Goal: Task Accomplishment & Management: Use online tool/utility

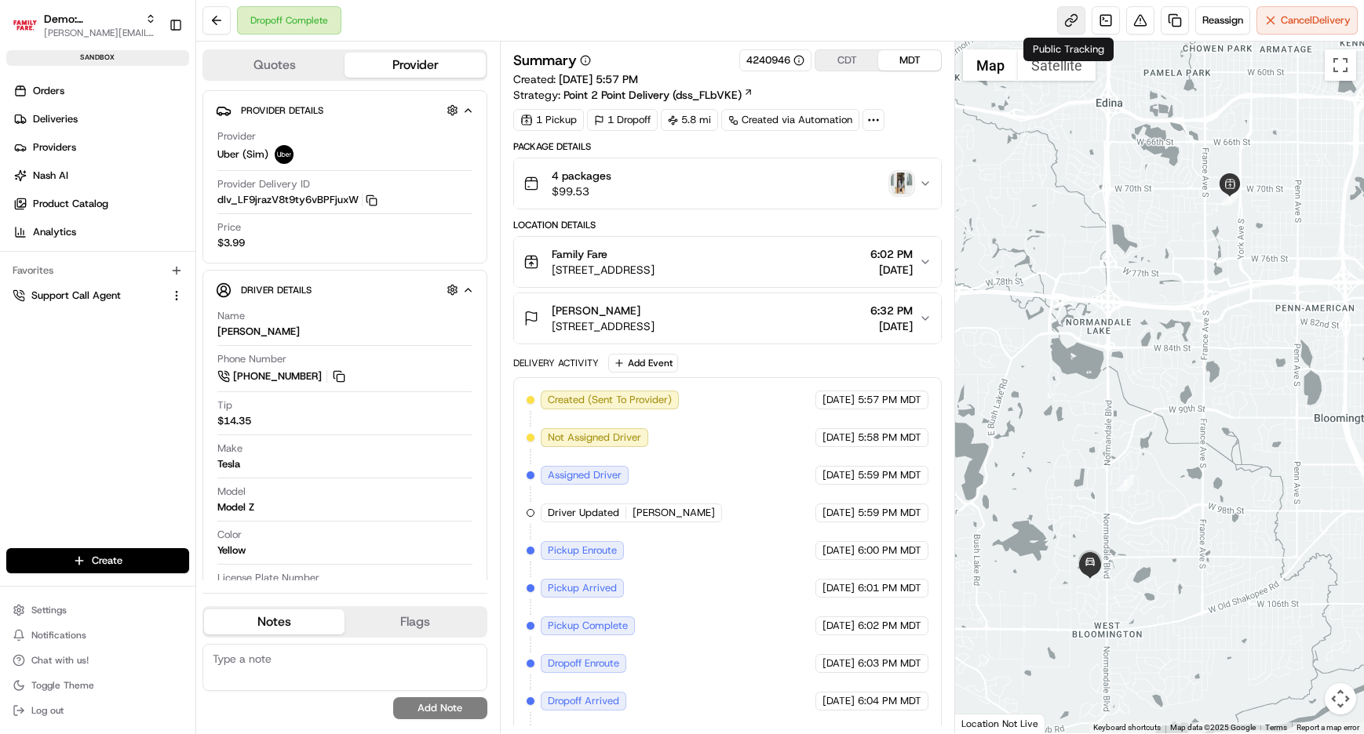
click at [1070, 27] on link at bounding box center [1071, 20] width 28 height 28
click at [900, 181] on img "button" at bounding box center [902, 184] width 22 height 22
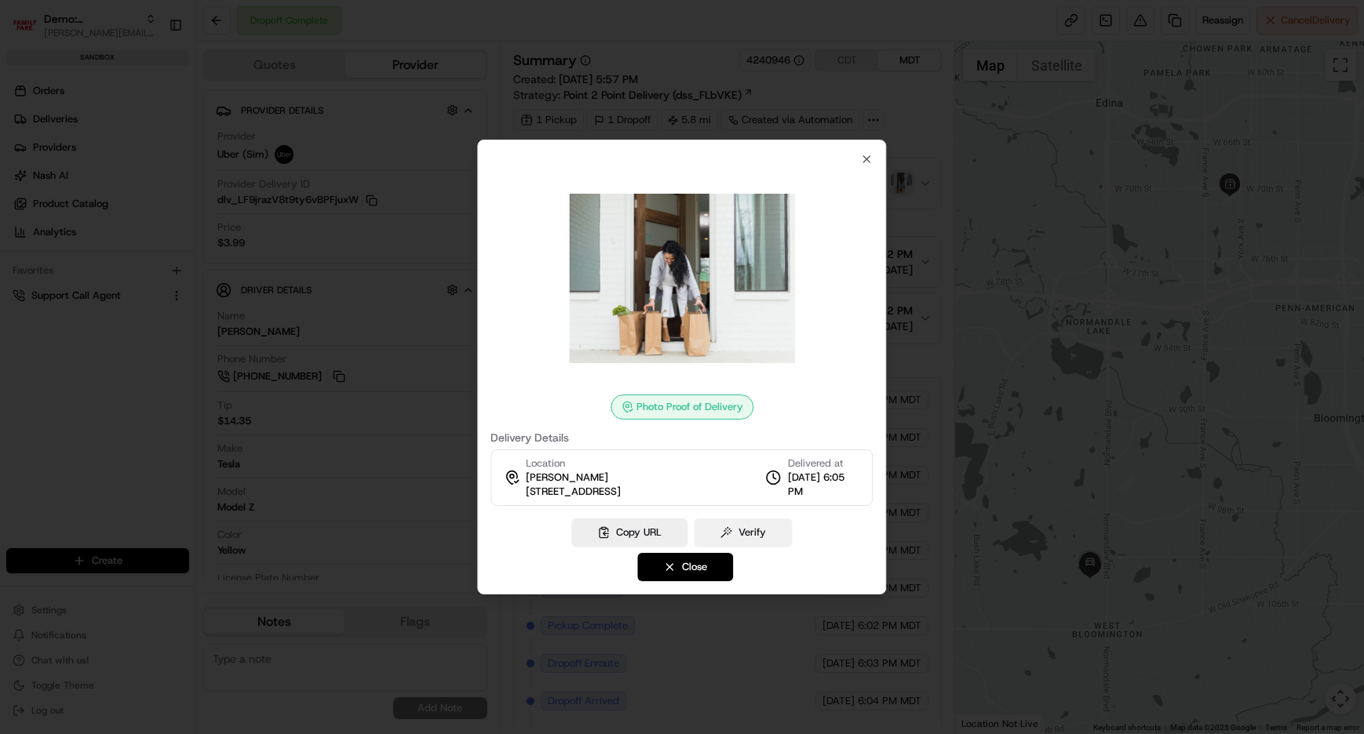
click at [751, 537] on button "Verify" at bounding box center [743, 533] width 98 height 28
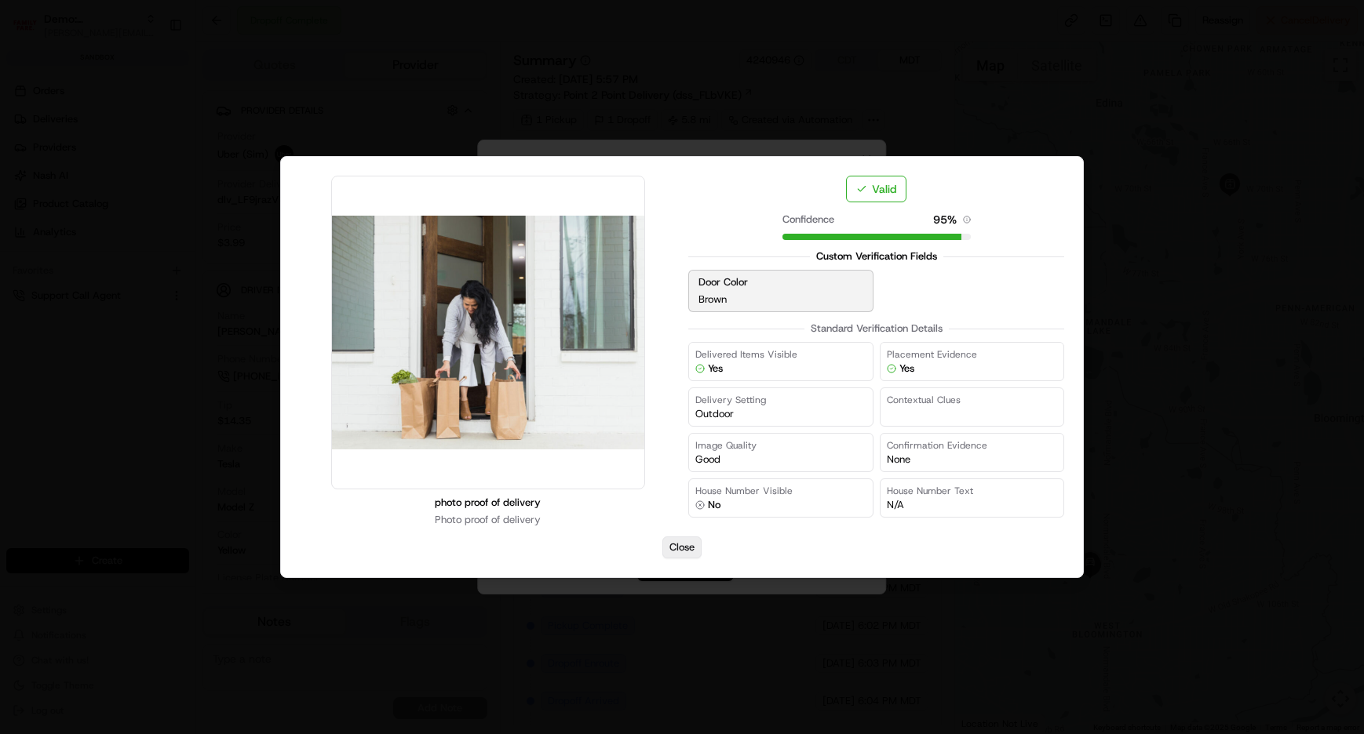
click at [687, 549] on button "Close" at bounding box center [681, 548] width 39 height 22
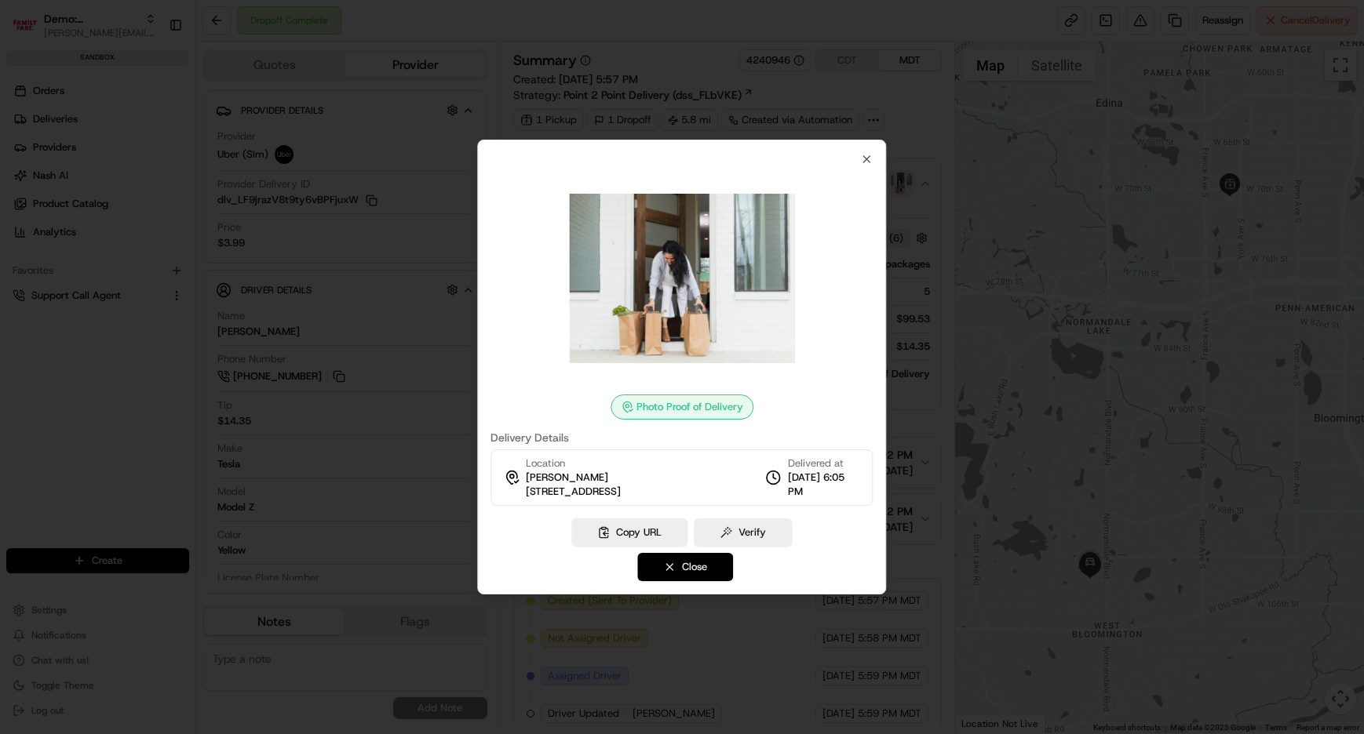
click at [675, 569] on button "Close" at bounding box center [685, 567] width 96 height 28
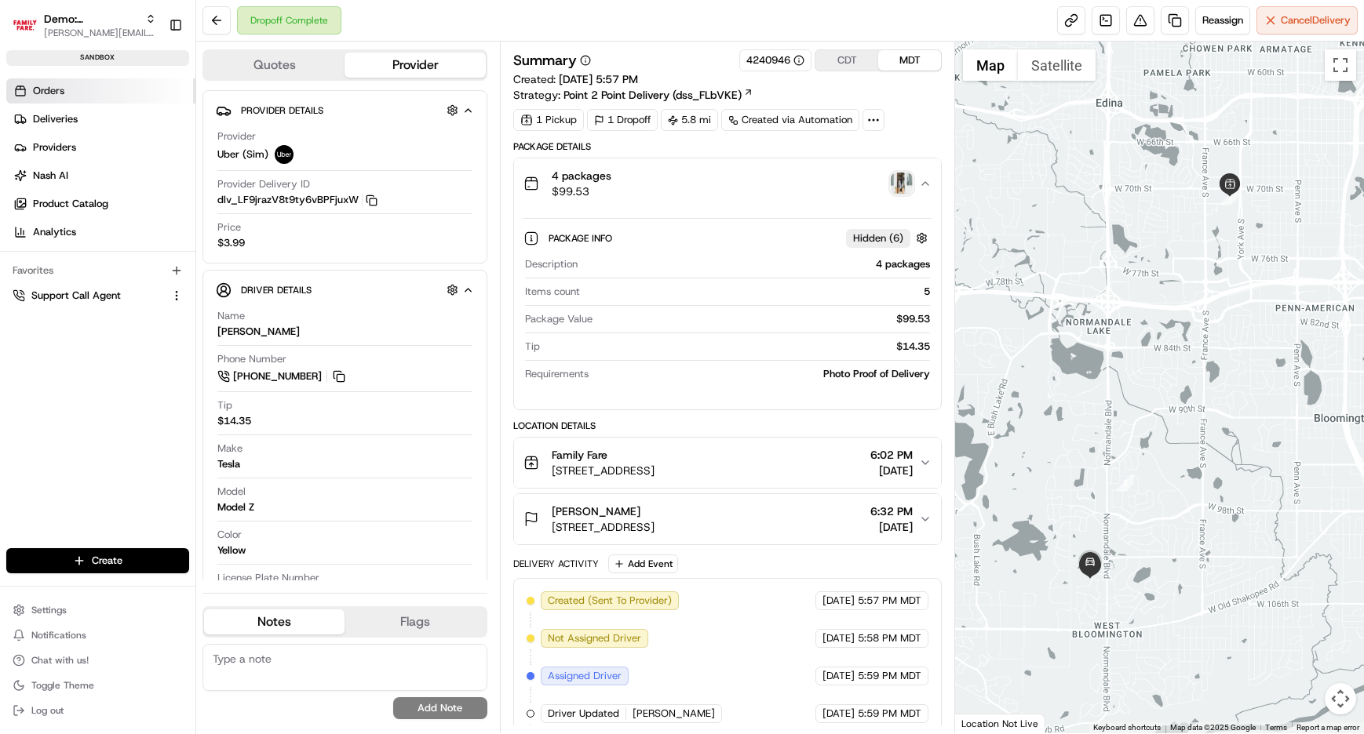
click at [78, 91] on link "Orders" at bounding box center [100, 90] width 189 height 25
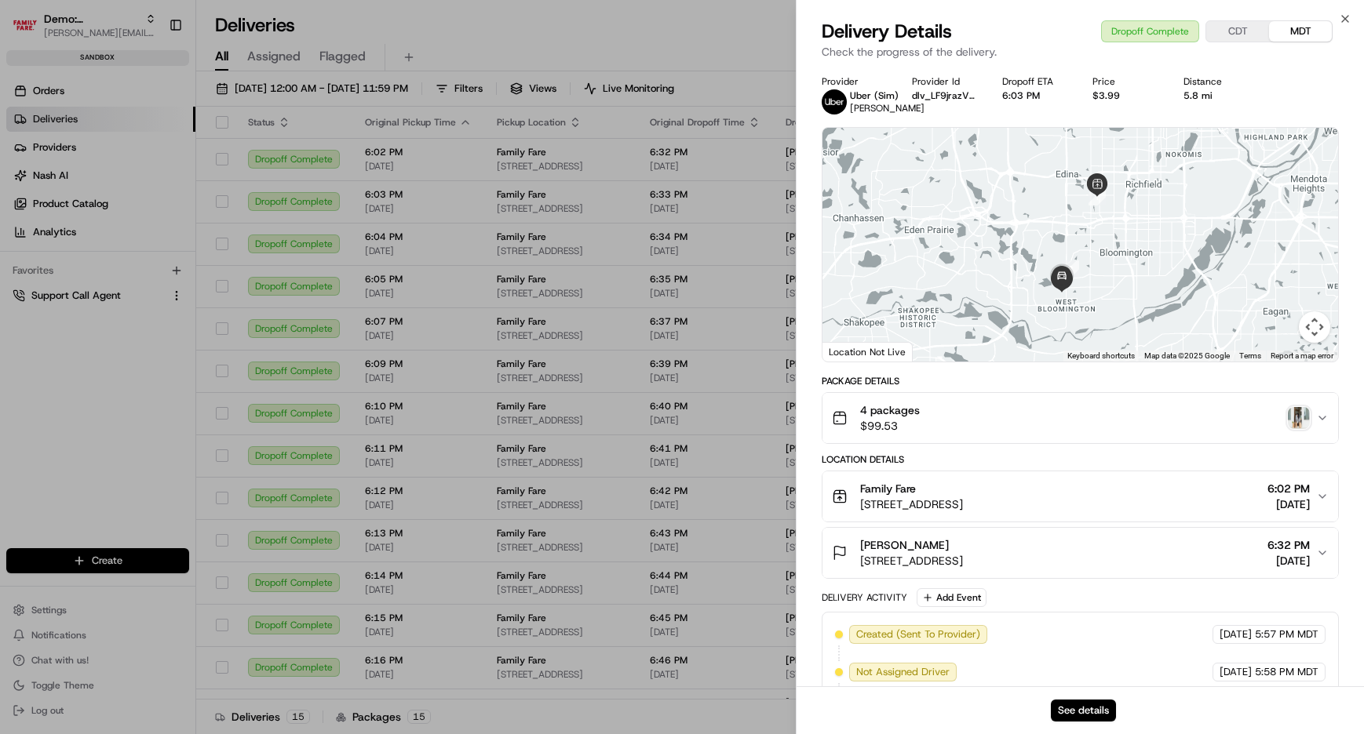
scroll to position [378, 0]
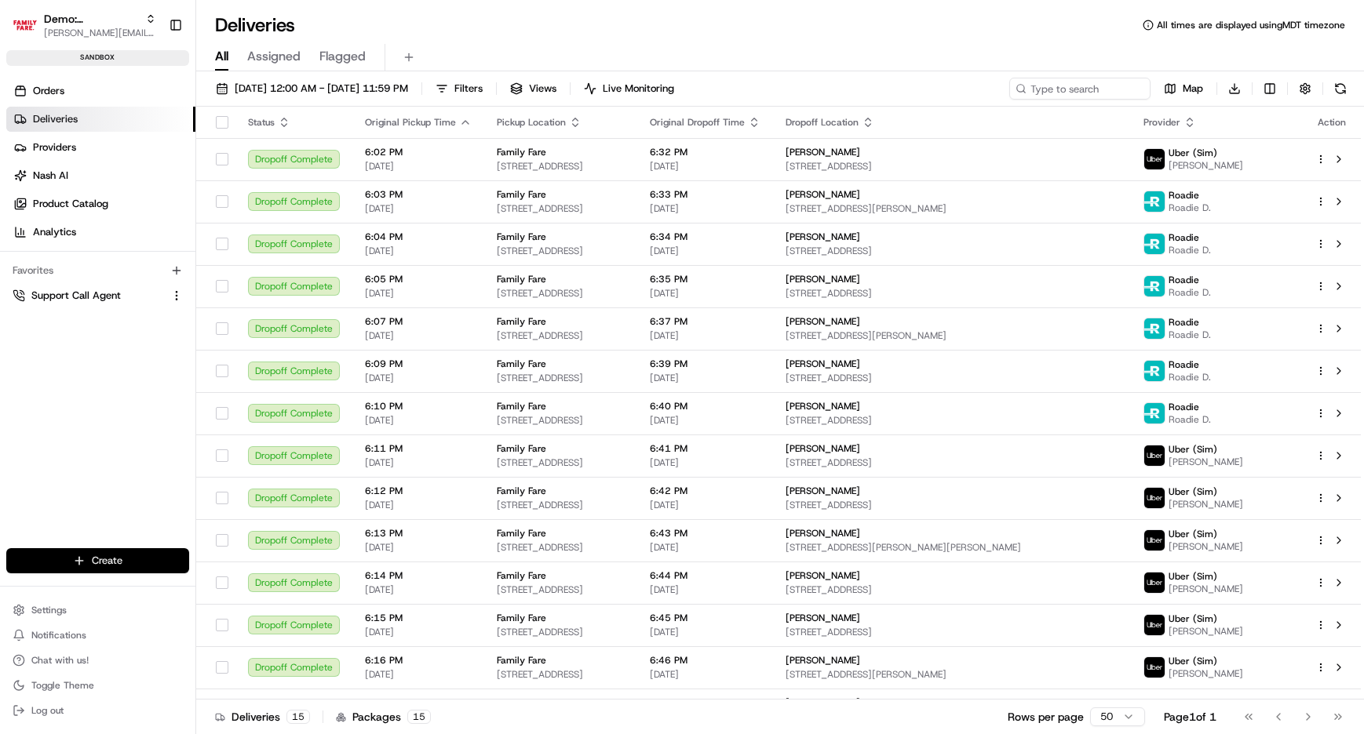
click at [60, 551] on html "Demo: Benny [EMAIL_ADDRESS][DOMAIN_NAME] Toggle Sidebar sandbox Orders Deliveri…" at bounding box center [682, 367] width 1364 height 734
click at [255, 645] on link "CSV Upload" at bounding box center [283, 646] width 175 height 28
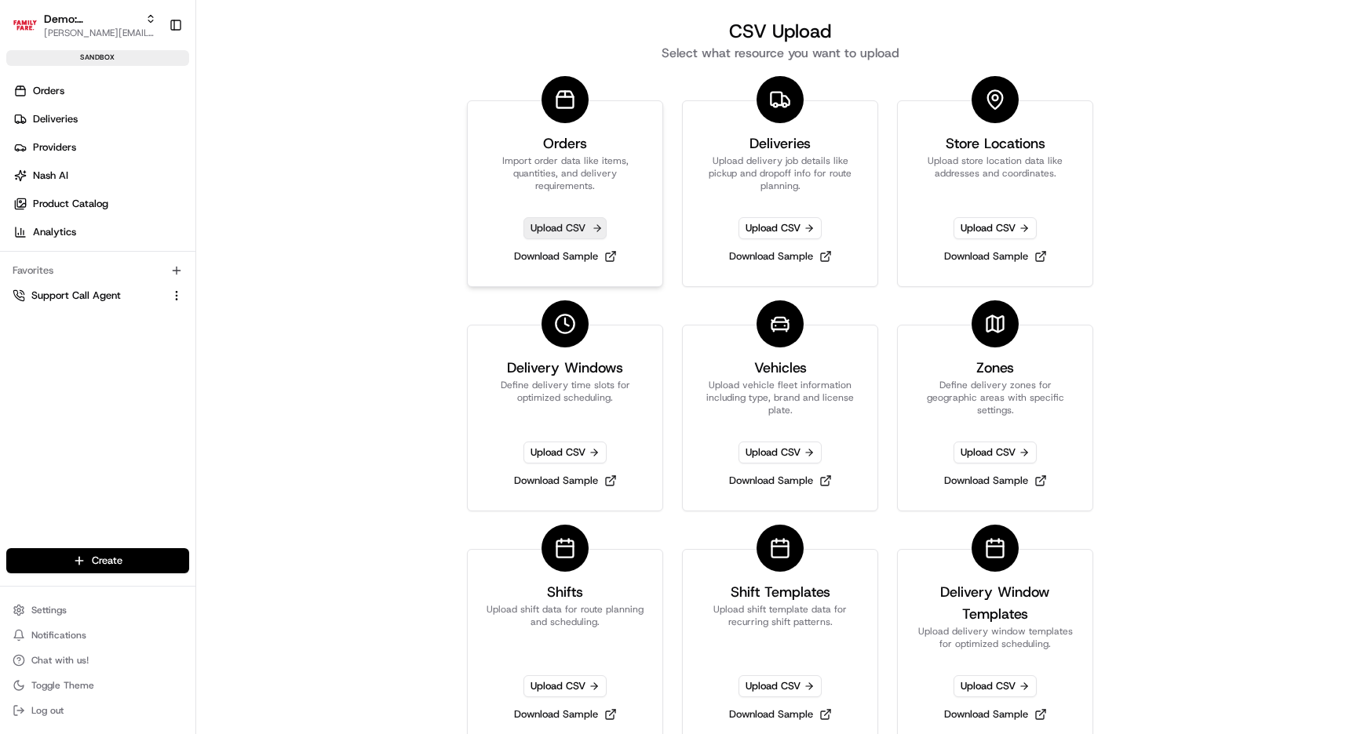
click at [580, 220] on span "Upload CSV" at bounding box center [564, 228] width 83 height 22
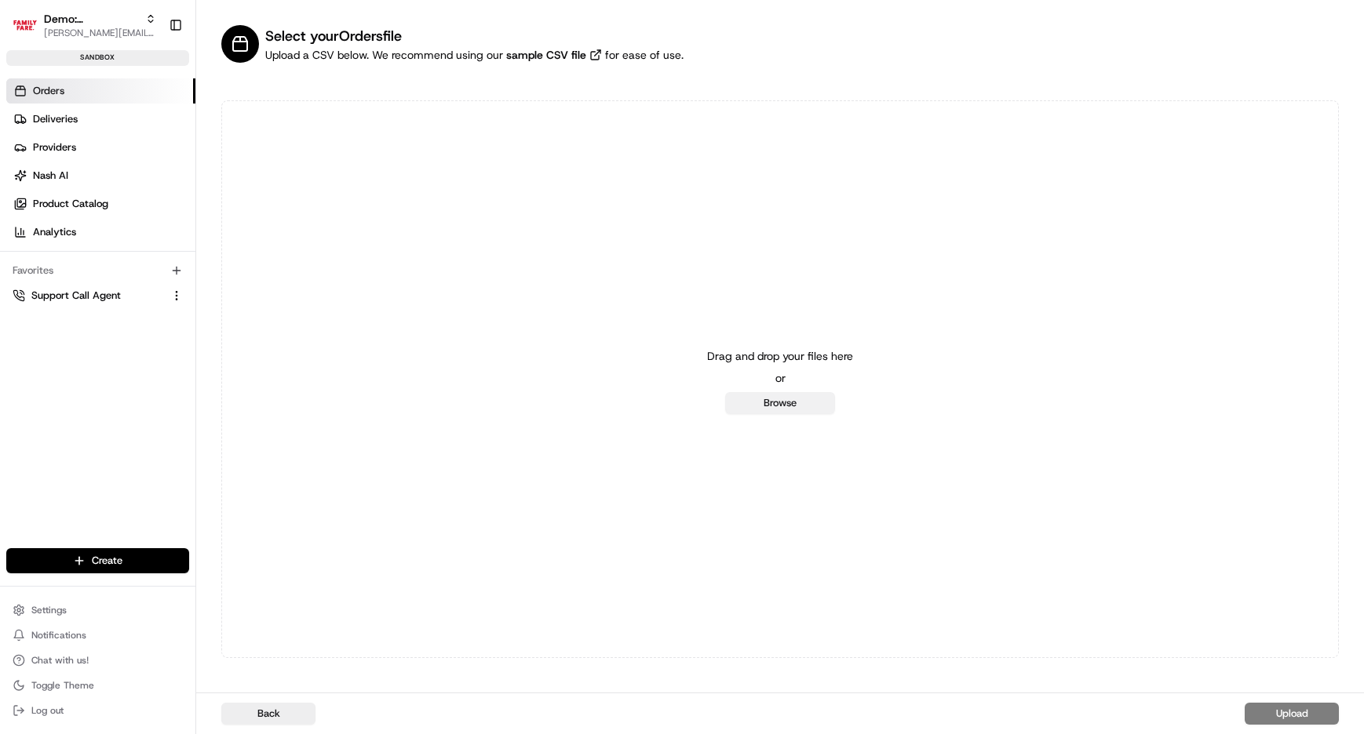
click at [775, 406] on button "Browse" at bounding box center [780, 403] width 110 height 22
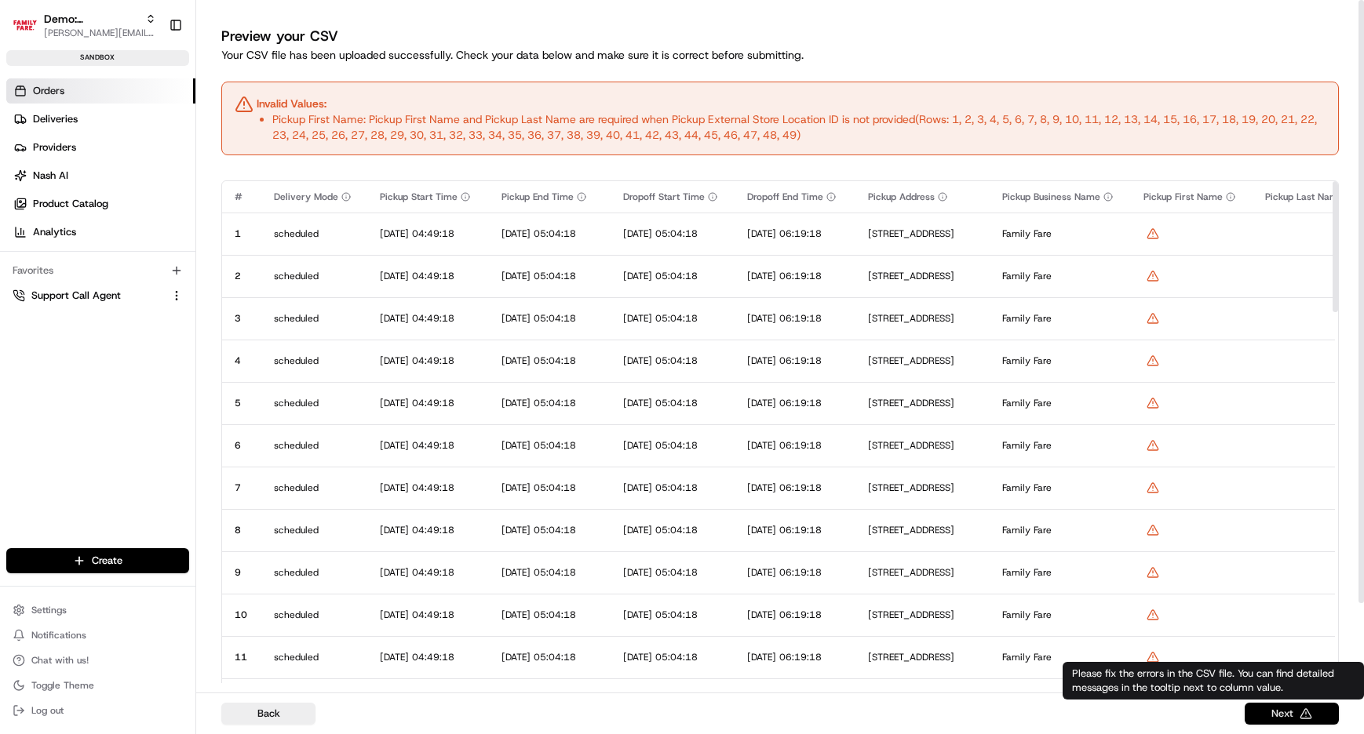
click at [1277, 713] on button "Next" at bounding box center [1291, 714] width 94 height 22
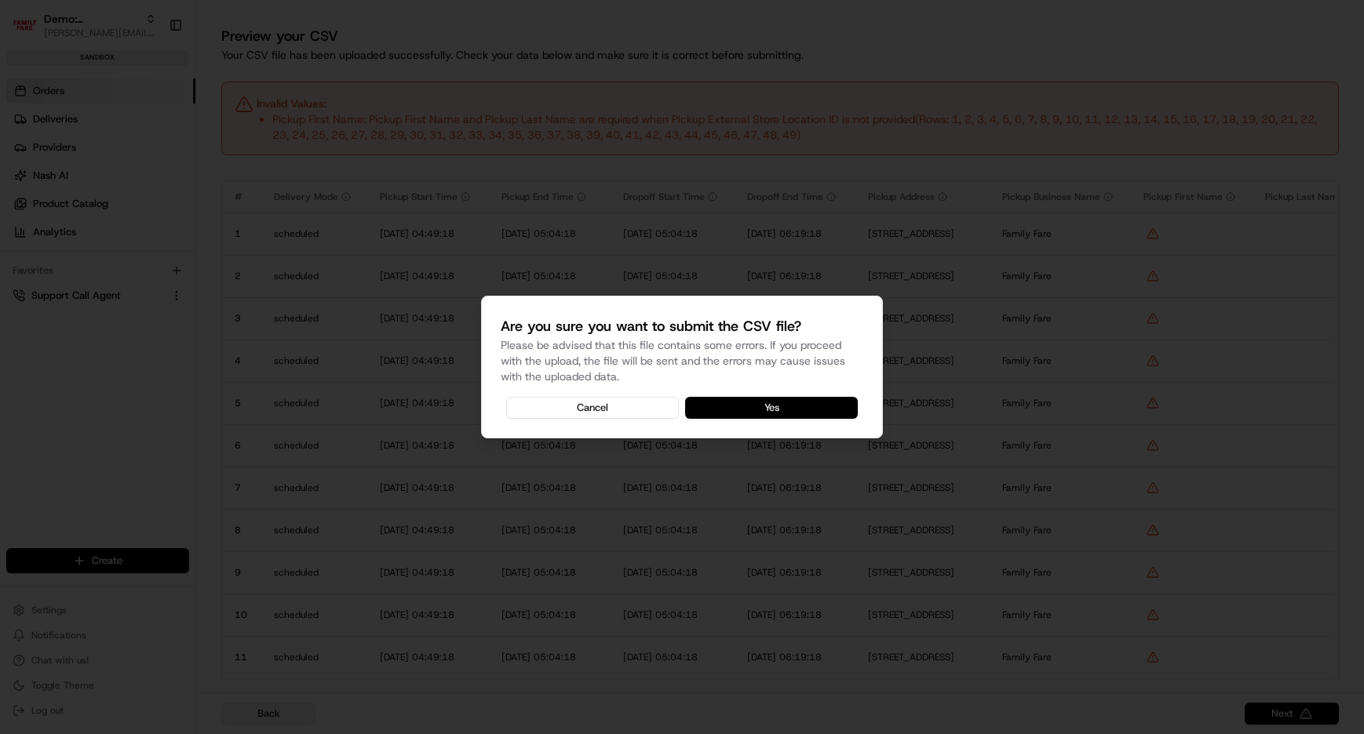
click at [774, 409] on button "Yes" at bounding box center [771, 408] width 173 height 22
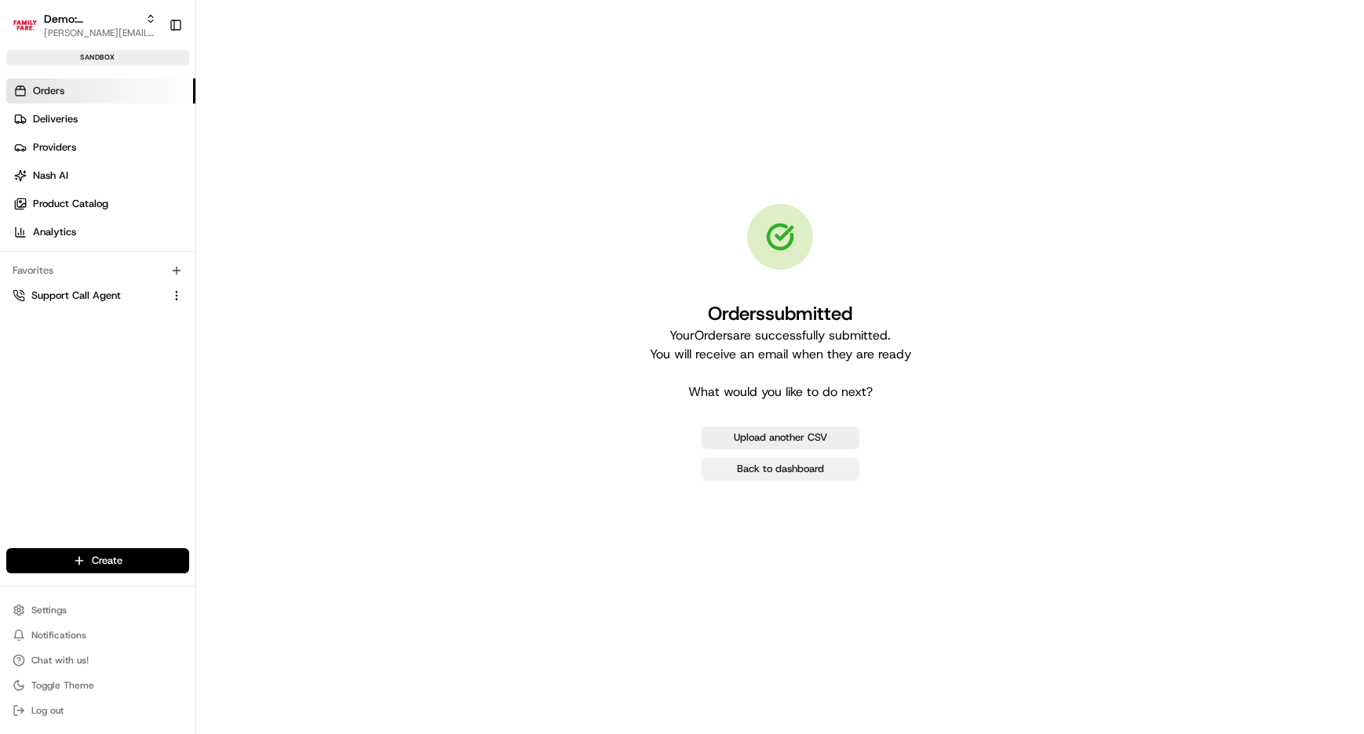
click at [778, 476] on link "Back to dashboard" at bounding box center [780, 469] width 158 height 22
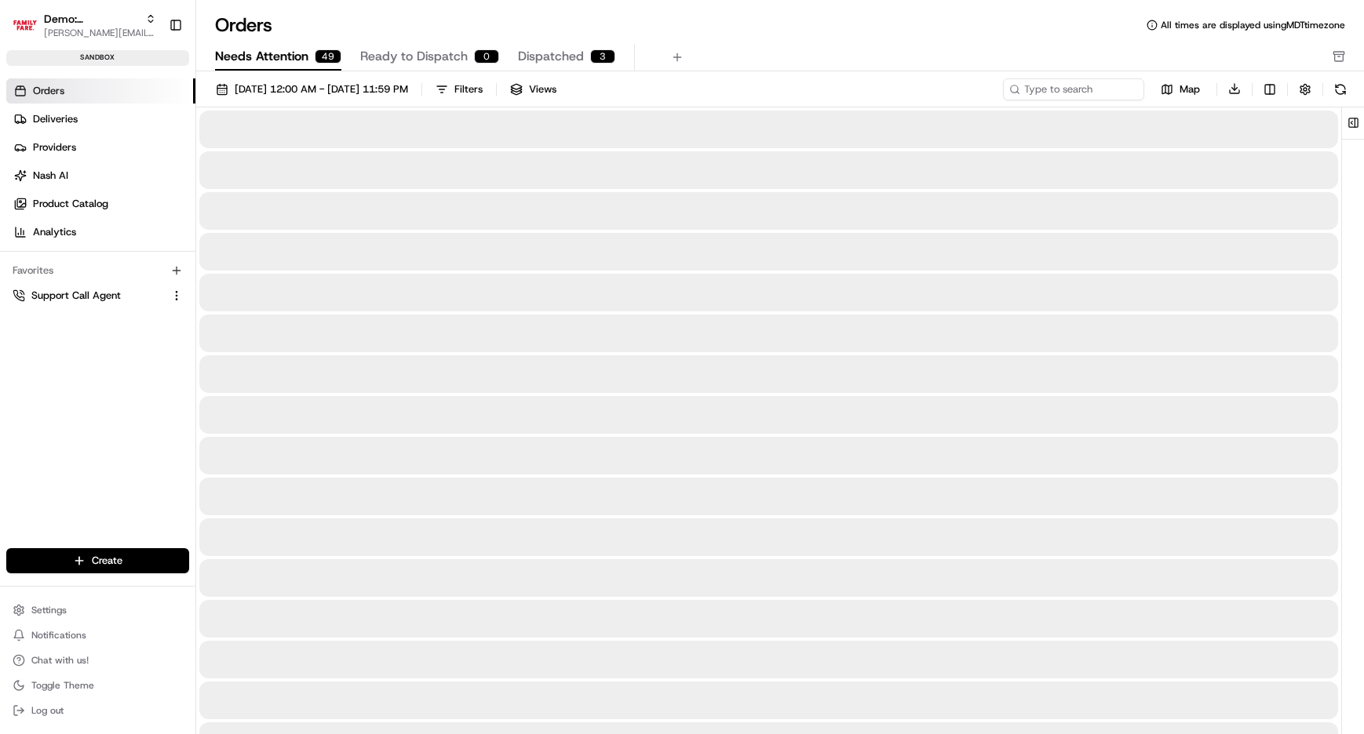
click at [297, 55] on span "Needs Attention" at bounding box center [261, 56] width 93 height 19
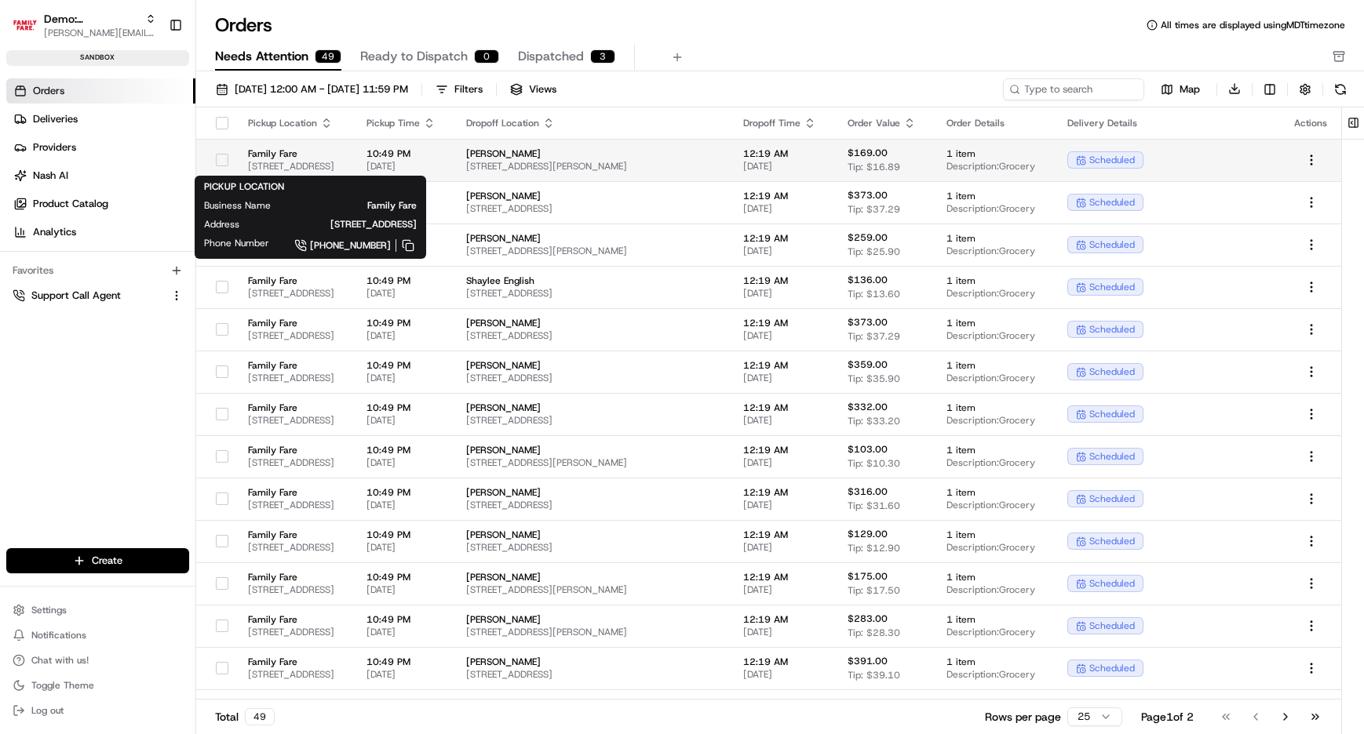
click at [310, 162] on span "[STREET_ADDRESS]" at bounding box center [294, 166] width 93 height 13
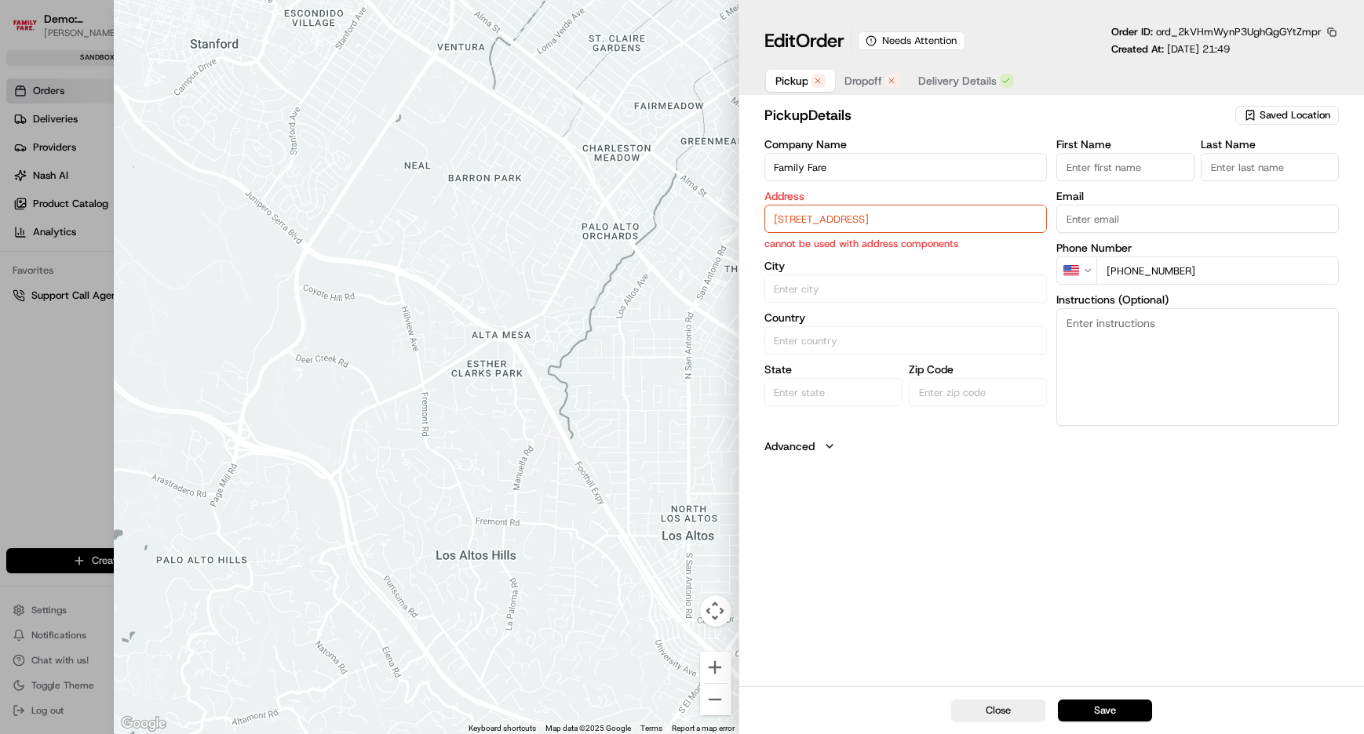
click at [818, 219] on input "[STREET_ADDRESS]" at bounding box center [904, 219] width 282 height 28
click at [820, 252] on div "[STREET_ADDRESS]" at bounding box center [904, 252] width 275 height 24
type input "[GEOGRAPHIC_DATA]"
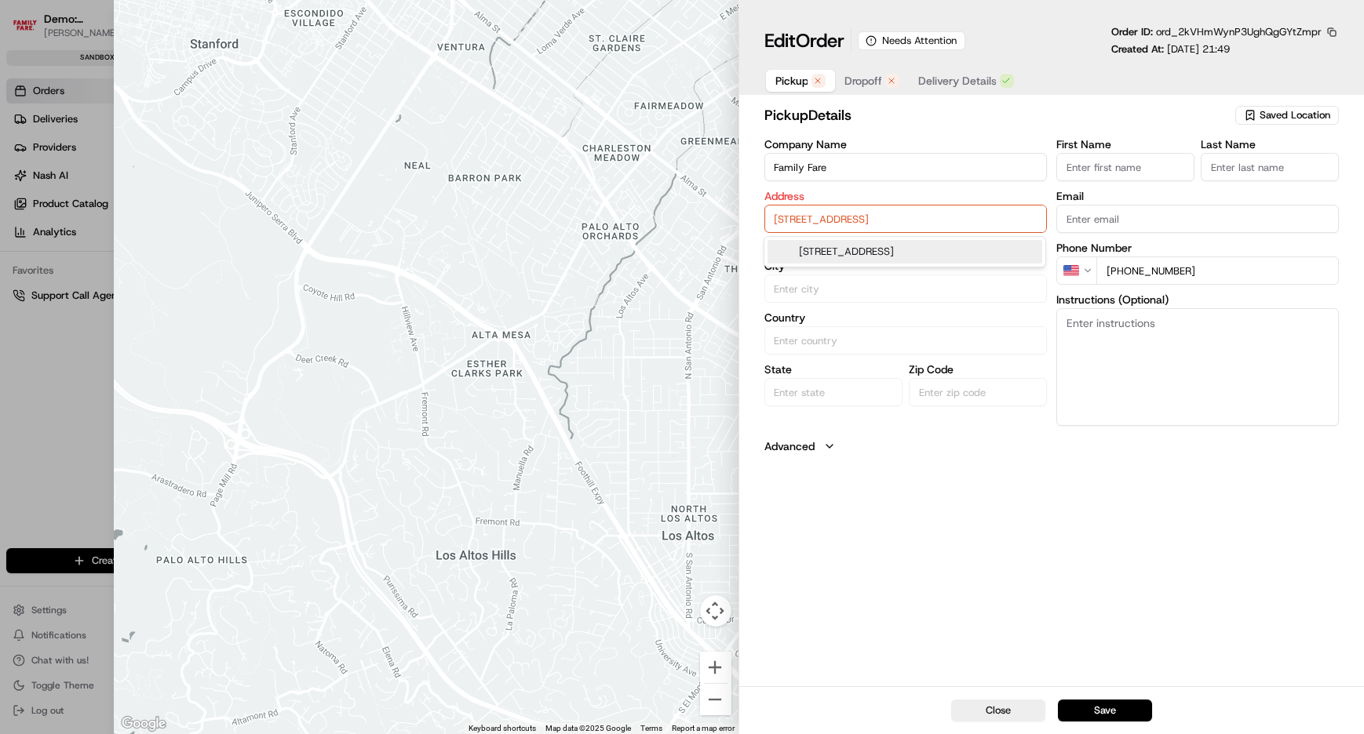
type input "75231"
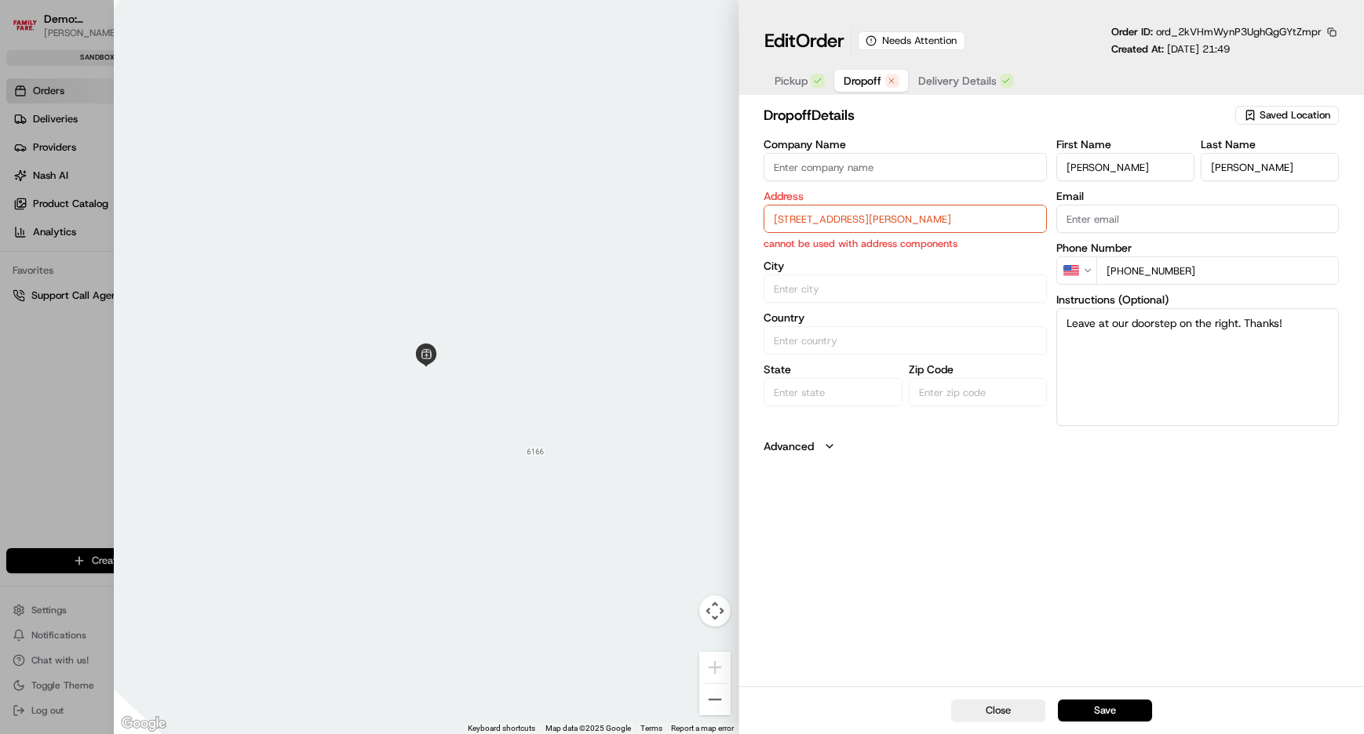
click at [883, 76] on button "Dropoff" at bounding box center [871, 81] width 74 height 22
click at [862, 227] on input "[STREET_ADDRESS][PERSON_NAME]" at bounding box center [904, 219] width 282 height 28
click at [864, 261] on div "[STREET_ADDRESS][PERSON_NAME]" at bounding box center [904, 252] width 275 height 24
type input "[STREET_ADDRESS][PERSON_NAME]"
type input "[GEOGRAPHIC_DATA]"
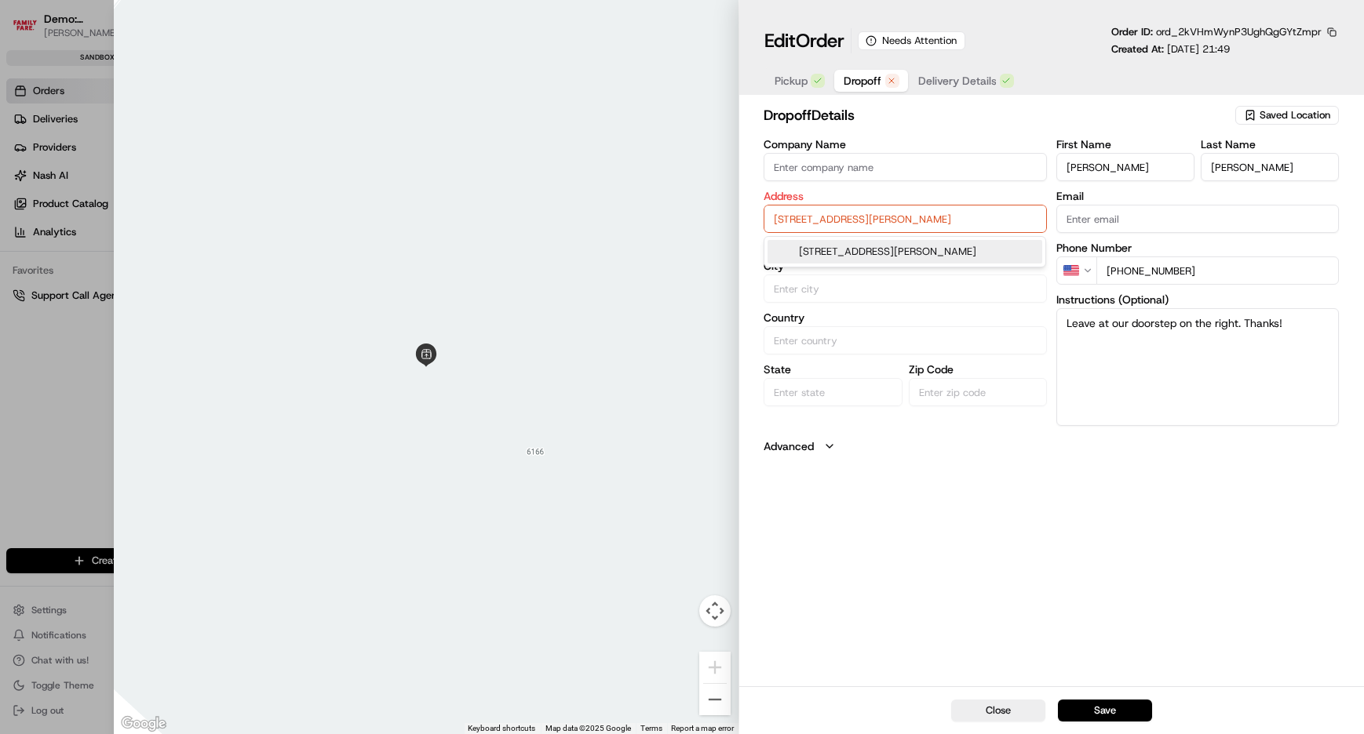
type input "[GEOGRAPHIC_DATA]"
type input "75104"
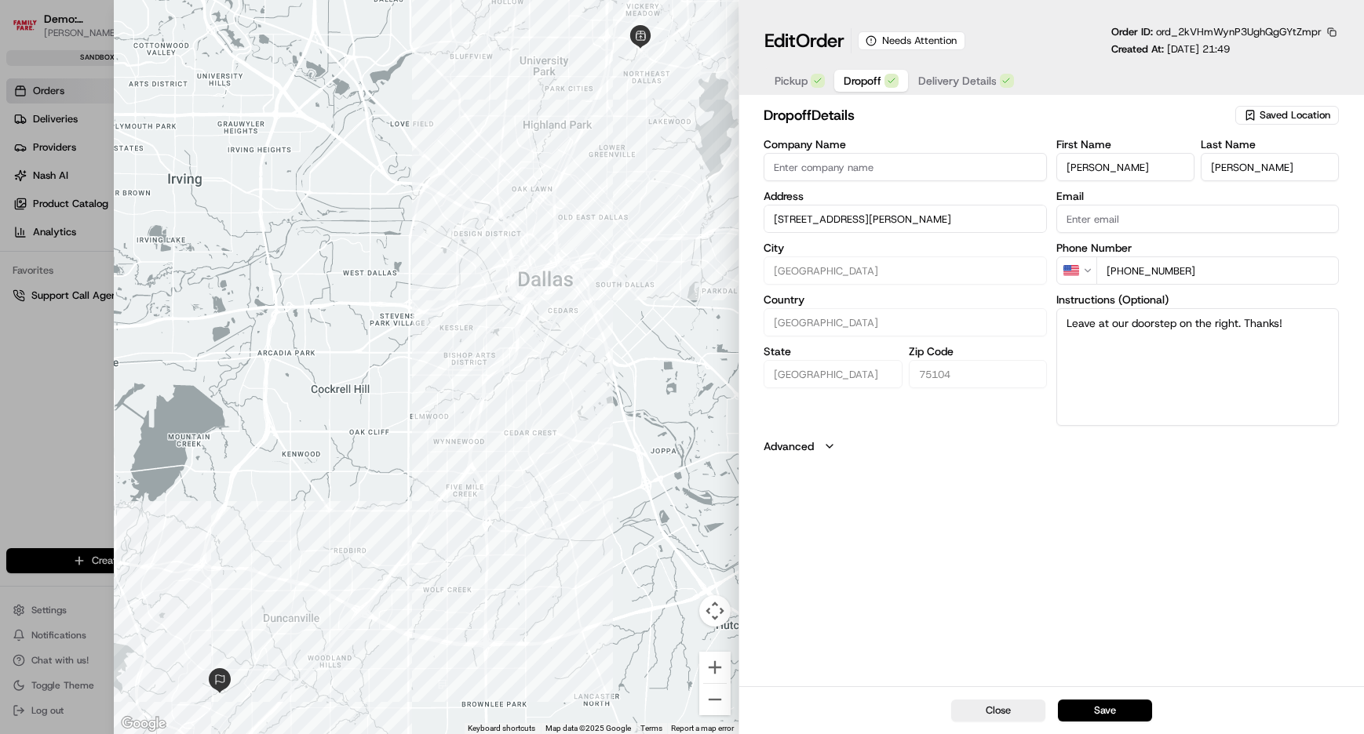
click at [1132, 708] on button "Save" at bounding box center [1105, 711] width 94 height 22
type input "+1"
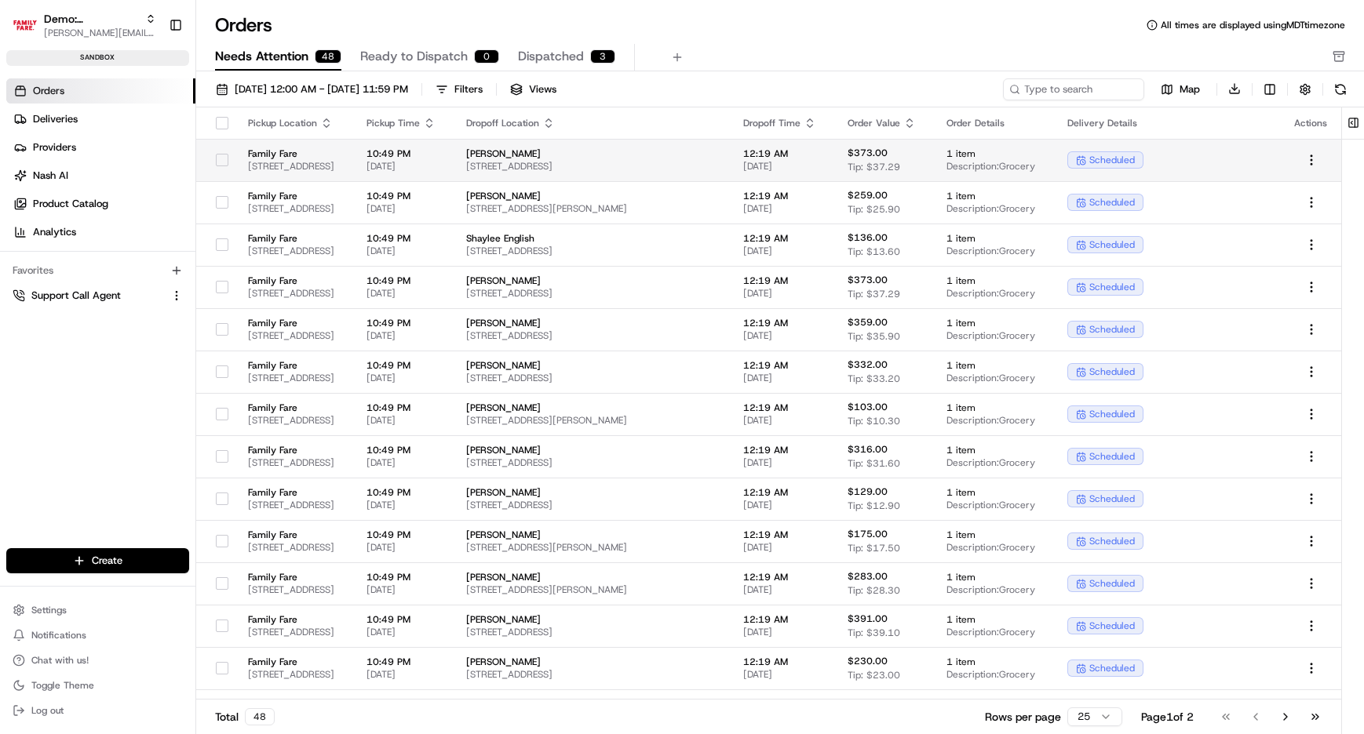
click at [337, 178] on td "Family Fare [STREET_ADDRESS]" at bounding box center [294, 160] width 118 height 42
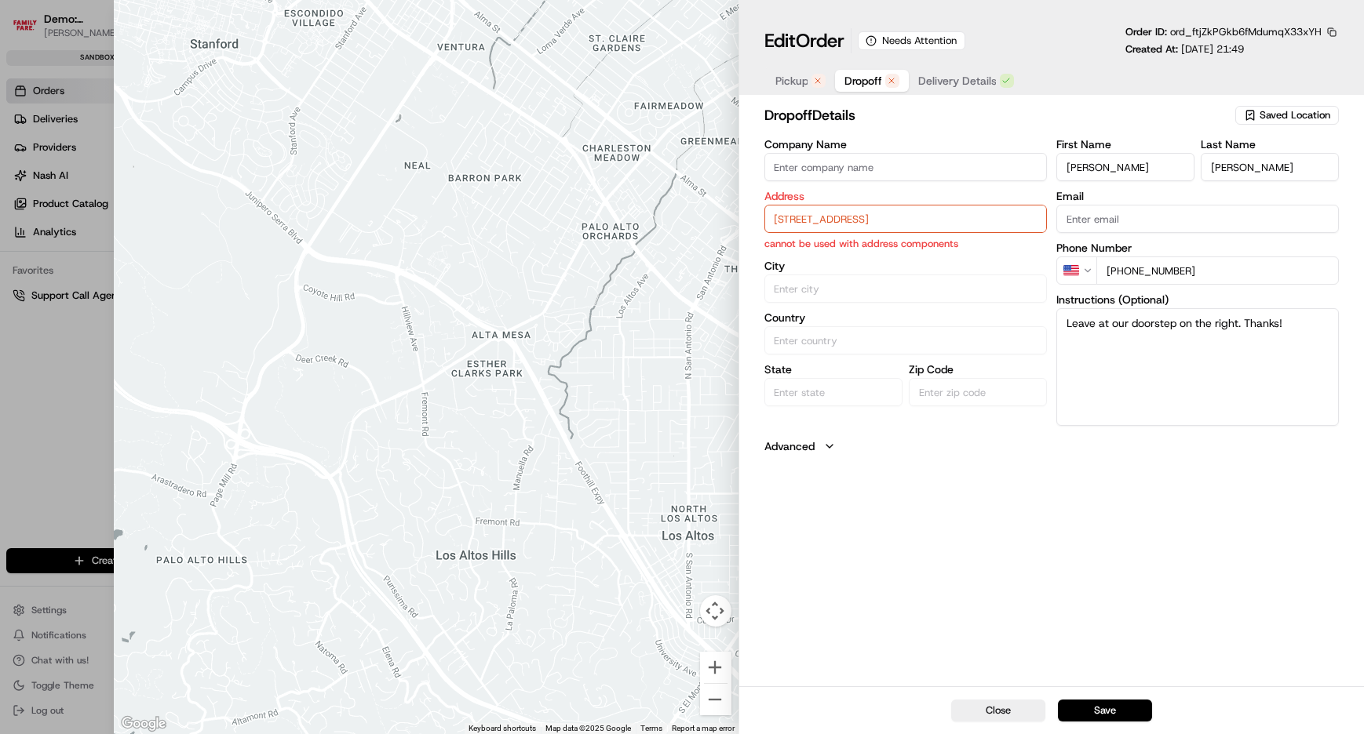
click at [822, 217] on input "[STREET_ADDRESS]" at bounding box center [904, 219] width 282 height 28
click at [839, 255] on div "[STREET_ADDRESS]" at bounding box center [904, 252] width 275 height 24
type input "[STREET_ADDRESS]"
type input "[GEOGRAPHIC_DATA]"
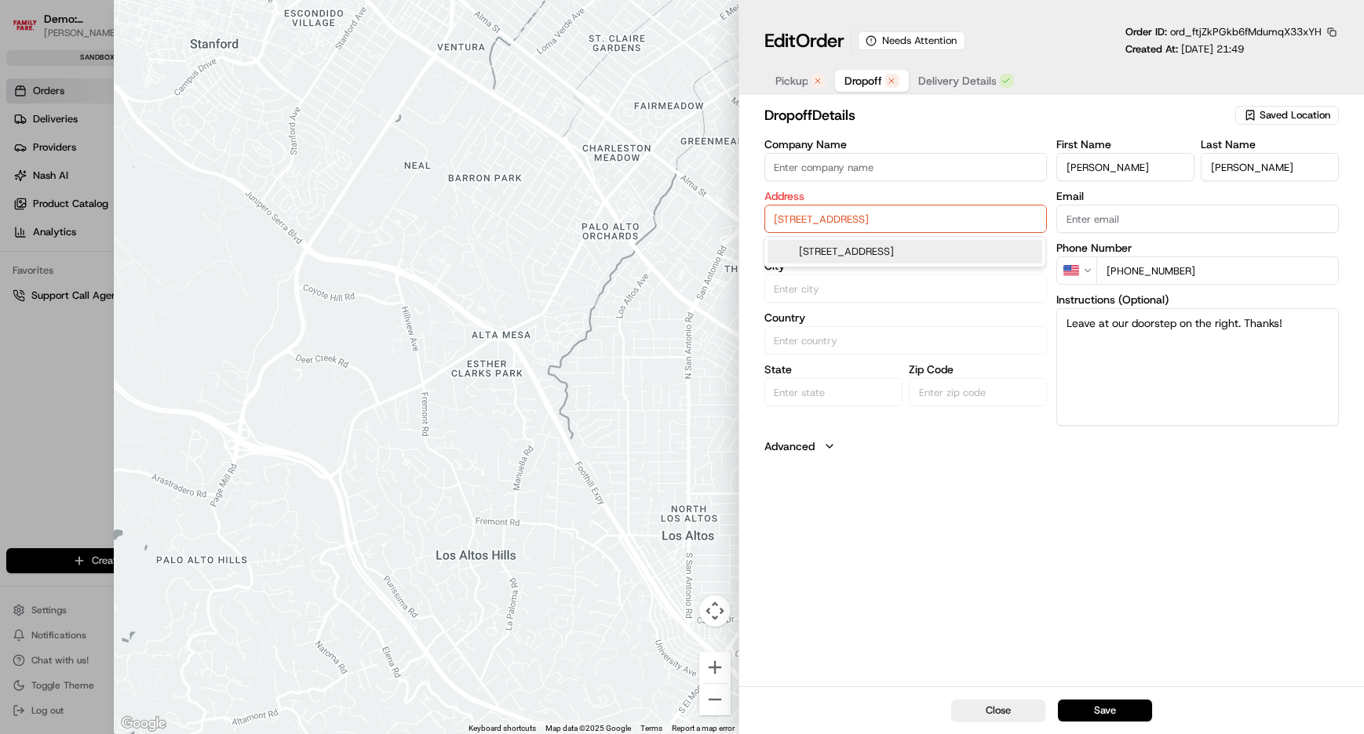
type input "[GEOGRAPHIC_DATA]"
type input "75243"
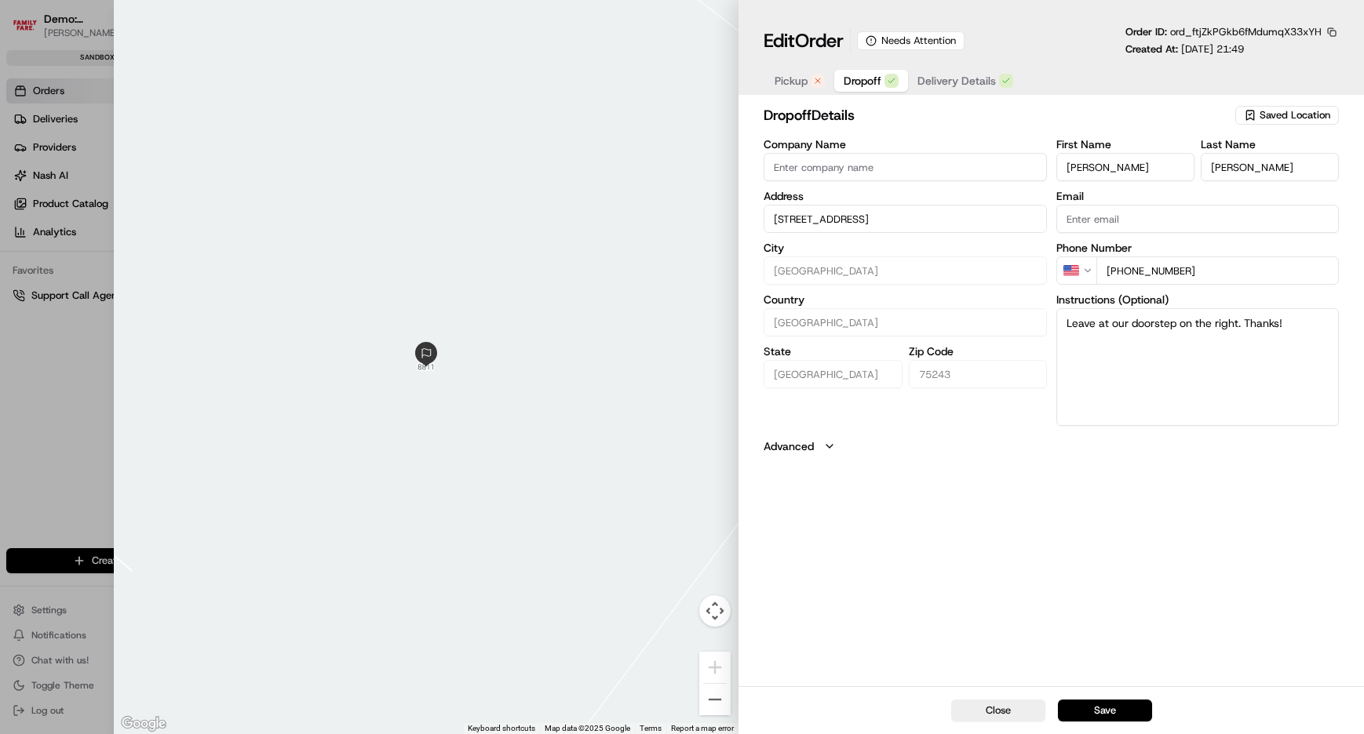
click at [787, 90] on button "Pickup" at bounding box center [799, 81] width 69 height 22
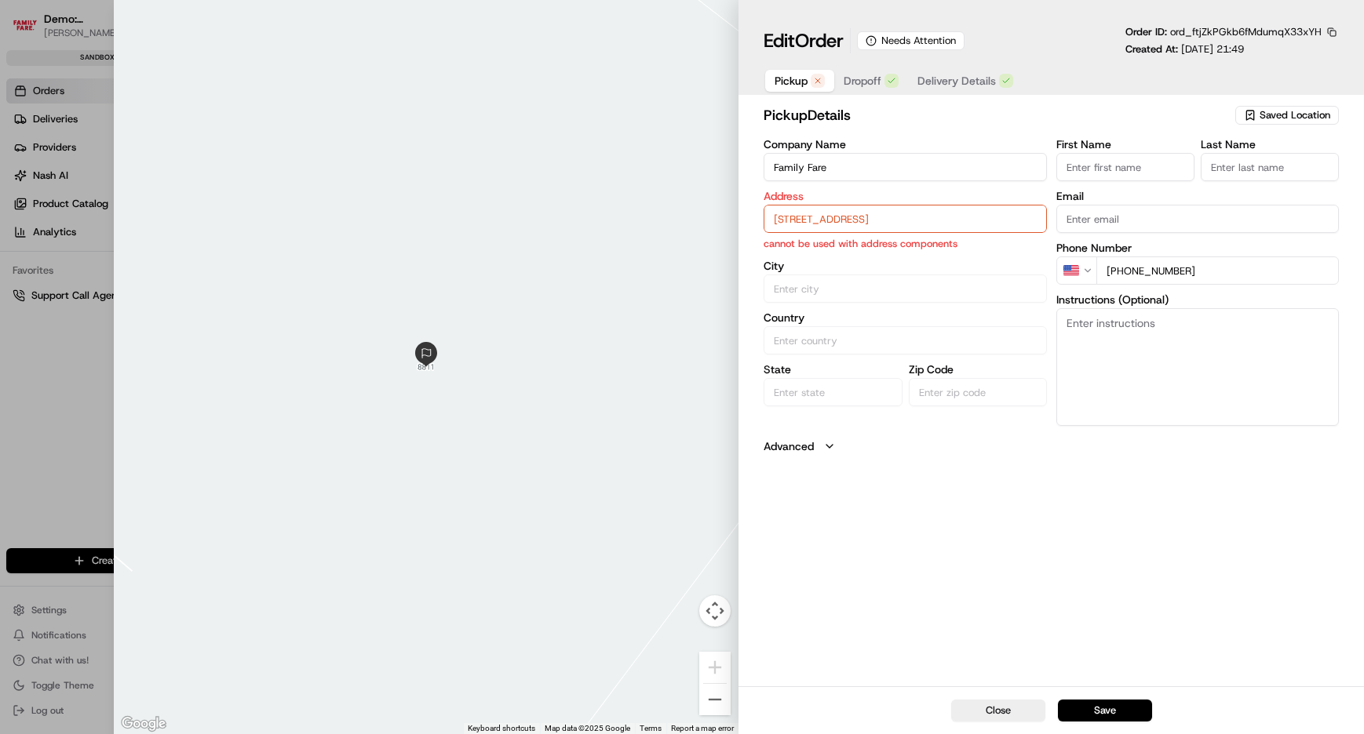
click at [835, 217] on input "[STREET_ADDRESS]" at bounding box center [904, 219] width 282 height 28
click at [841, 252] on div "[STREET_ADDRESS]" at bounding box center [904, 252] width 275 height 24
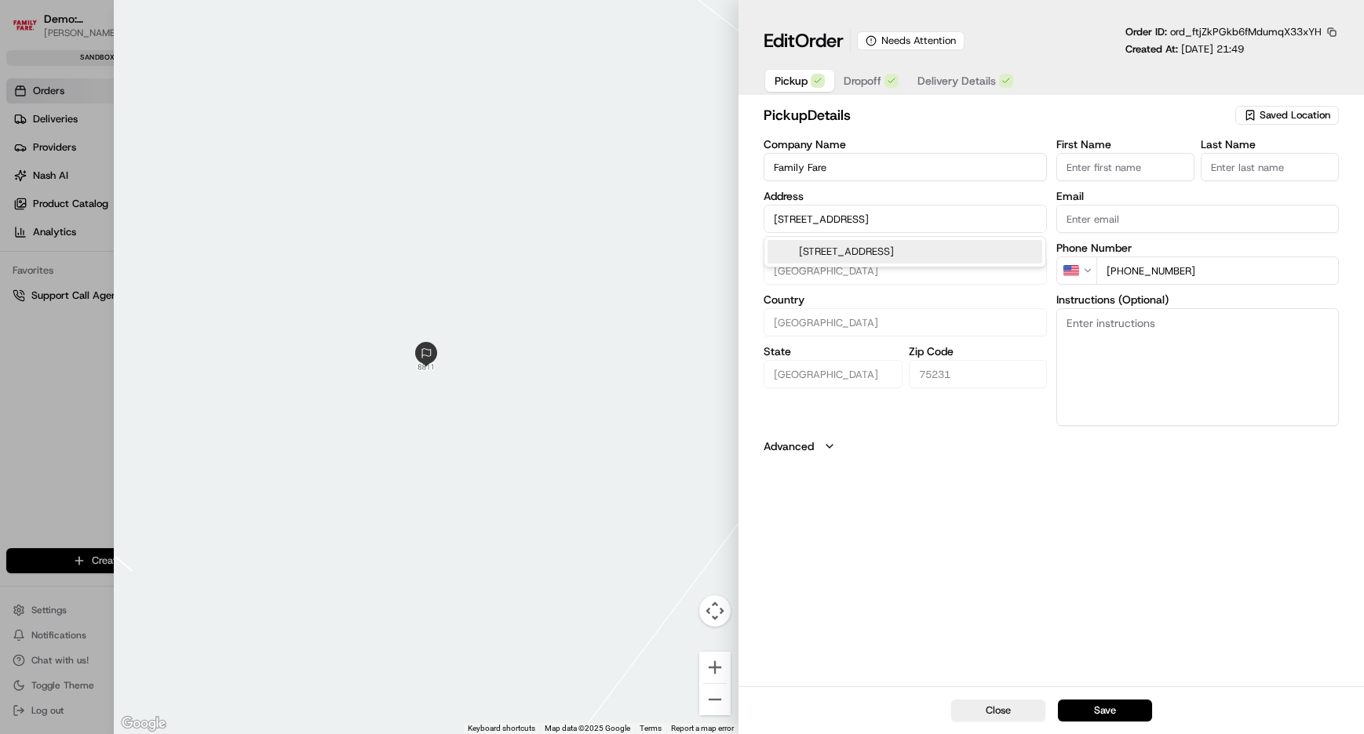
type input "[GEOGRAPHIC_DATA]"
type input "75231"
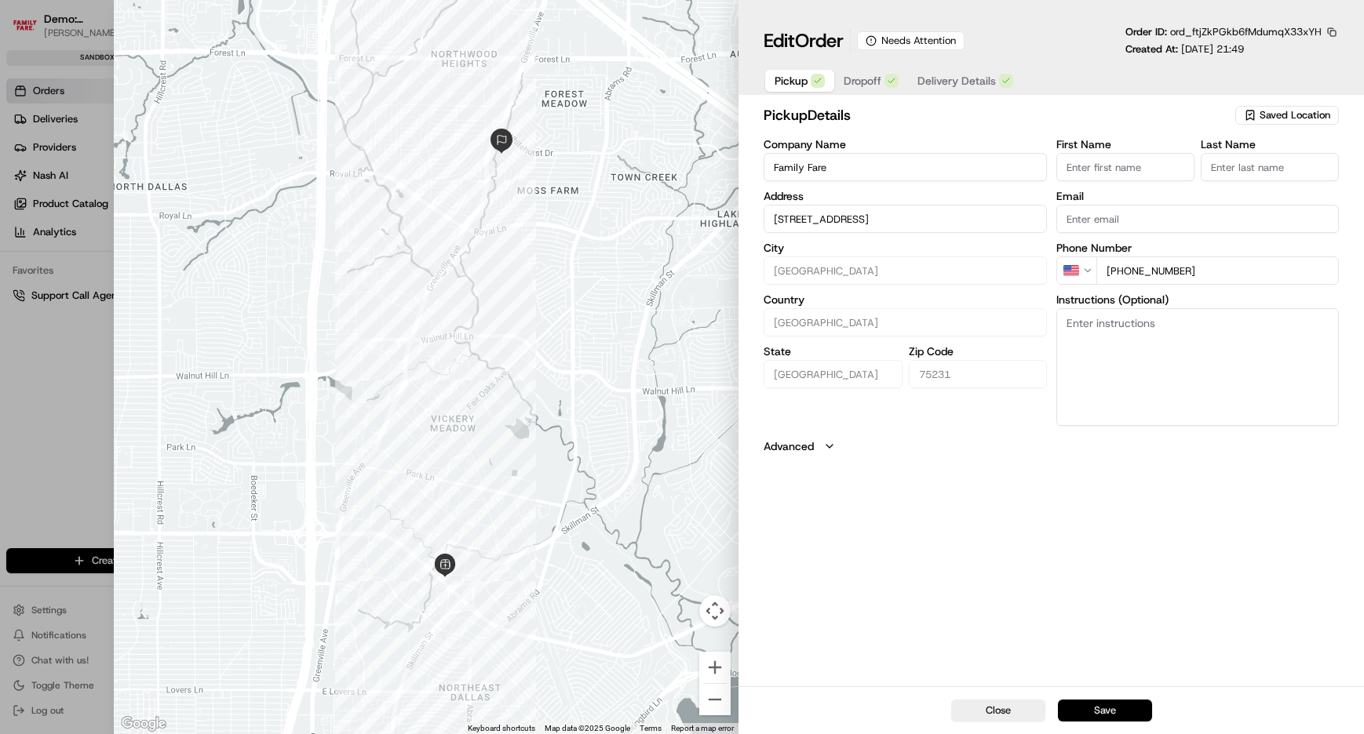
click at [1098, 709] on button "Save" at bounding box center [1105, 711] width 94 height 22
type input "+1"
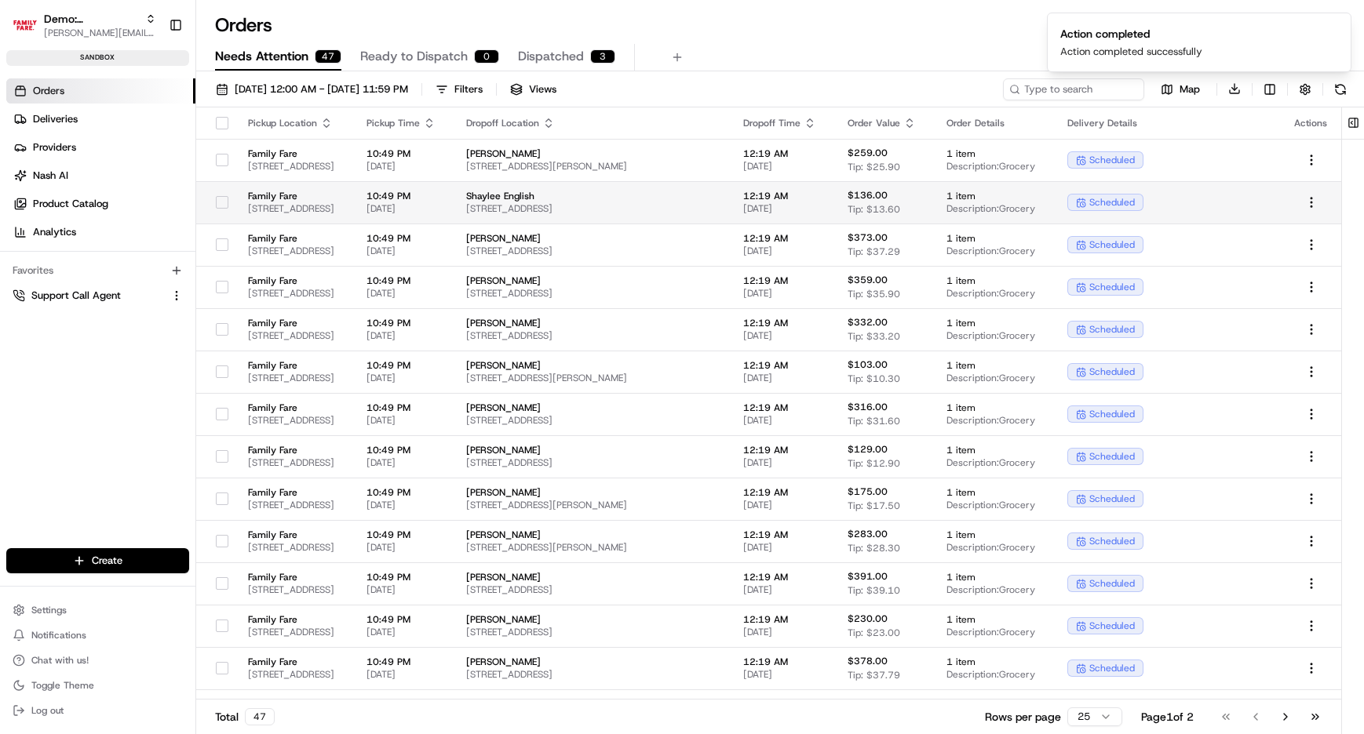
click at [341, 212] on span "[STREET_ADDRESS]" at bounding box center [294, 208] width 93 height 13
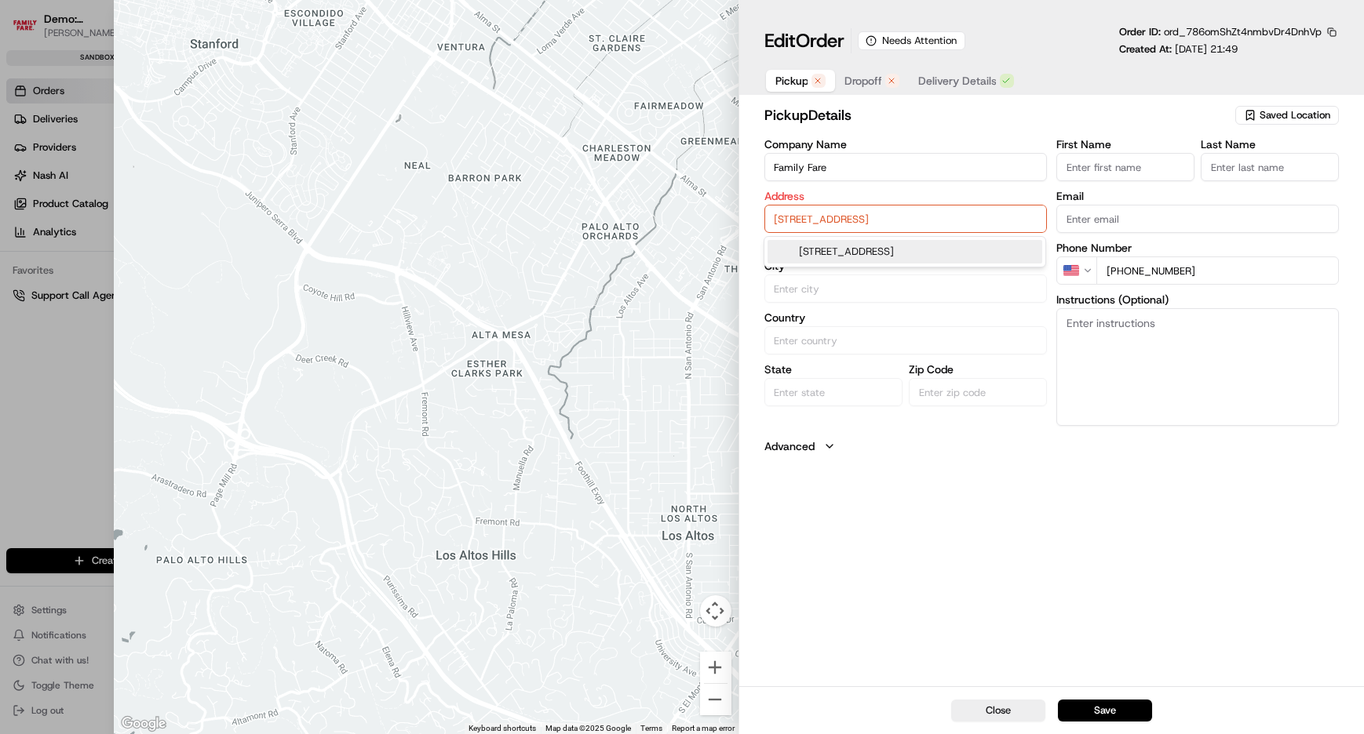
click at [837, 220] on input "[STREET_ADDRESS]" at bounding box center [904, 219] width 282 height 28
click at [847, 253] on div "[STREET_ADDRESS]" at bounding box center [904, 252] width 275 height 24
type input "[GEOGRAPHIC_DATA]"
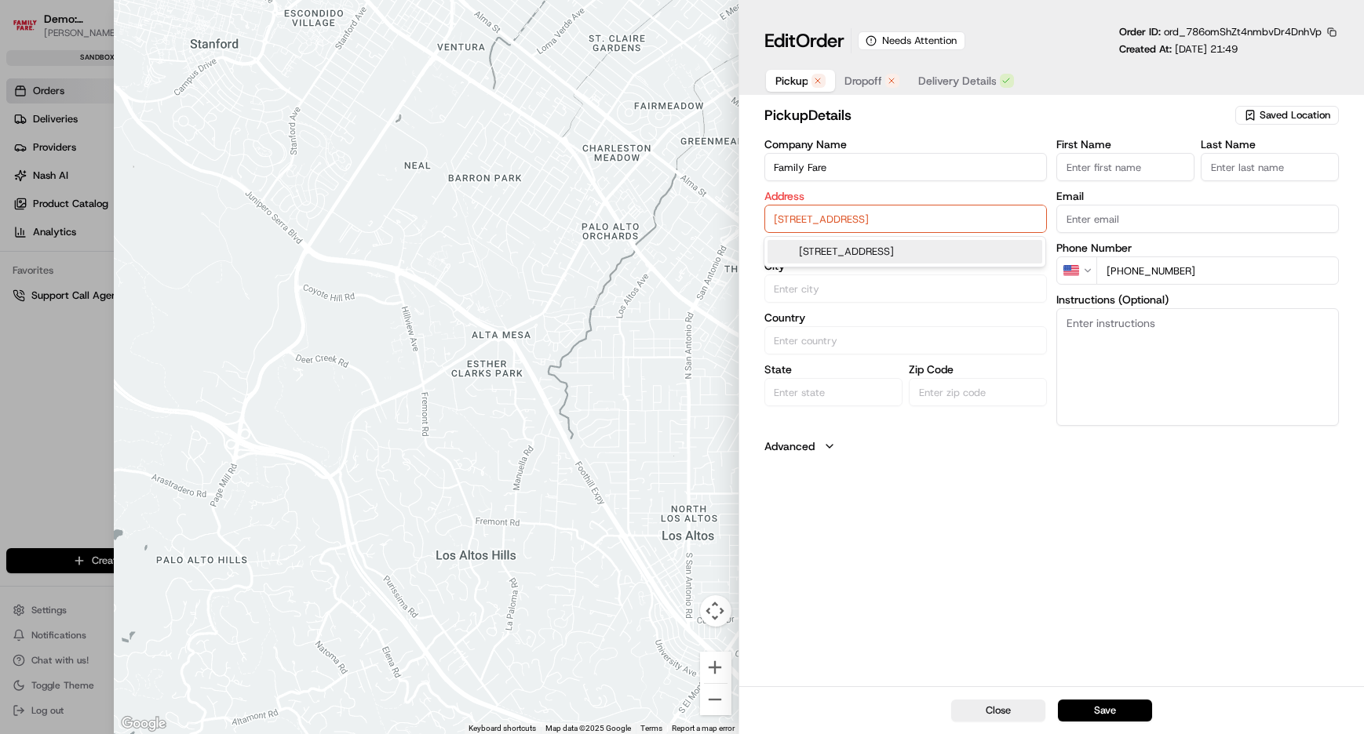
type input "75231"
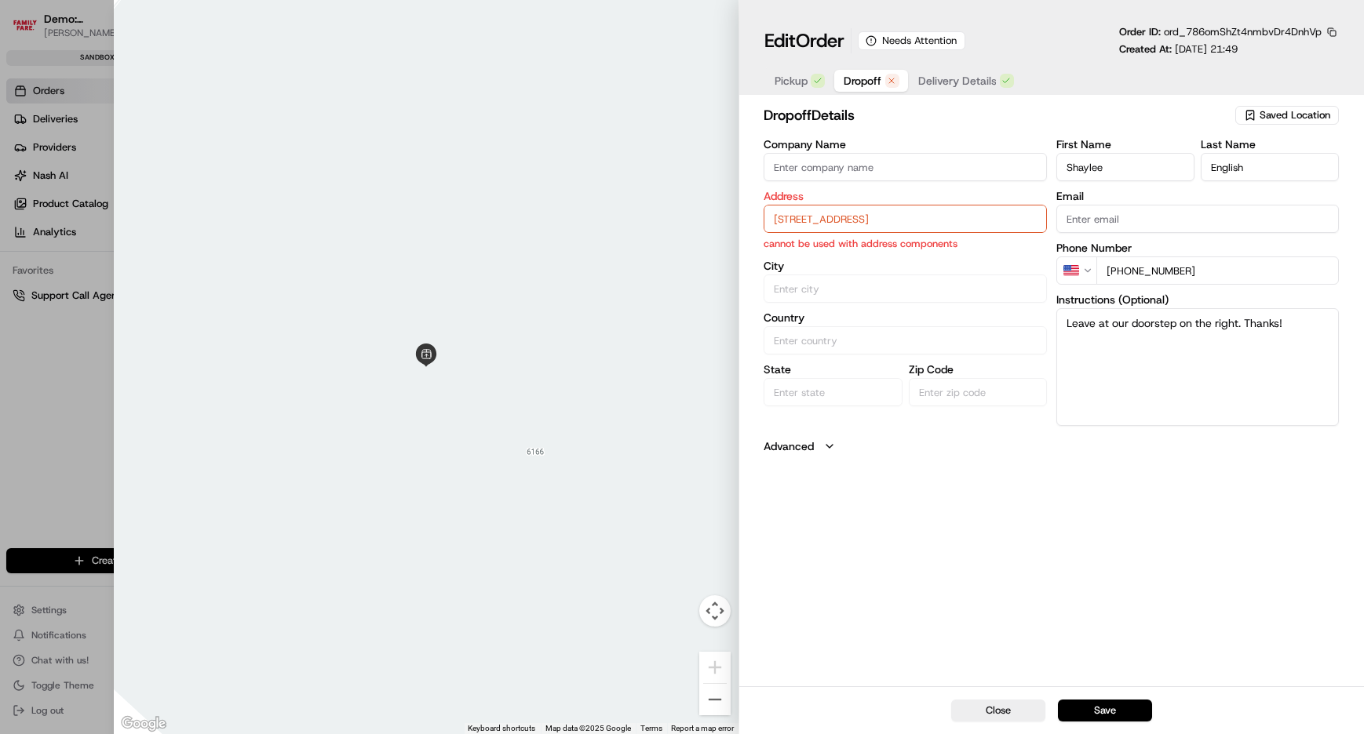
click at [869, 84] on span "Dropoff" at bounding box center [862, 81] width 38 height 16
click at [869, 222] on input "[STREET_ADDRESS]" at bounding box center [904, 219] width 282 height 28
click at [846, 253] on div "[STREET_ADDRESS]" at bounding box center [904, 252] width 275 height 24
type input "[STREET_ADDRESS]"
type input "Argyle"
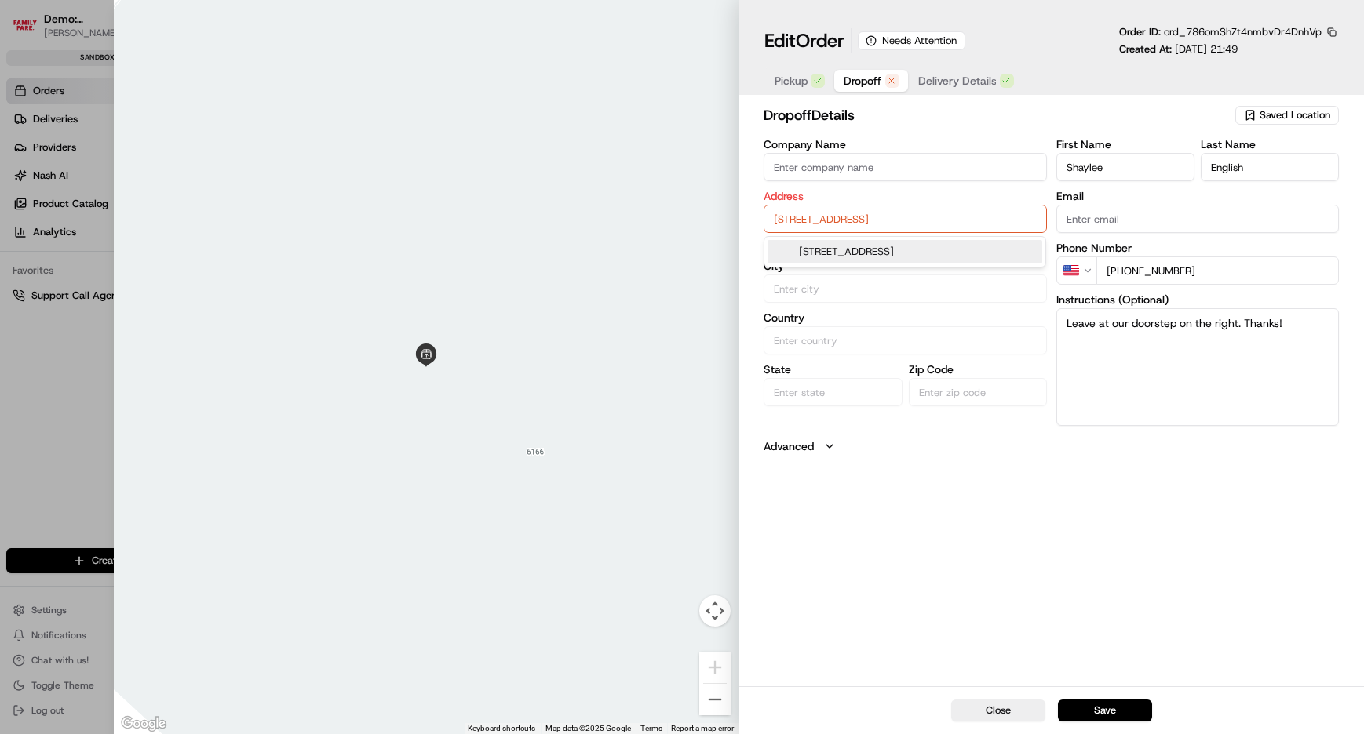
type input "[GEOGRAPHIC_DATA]"
type input "76226"
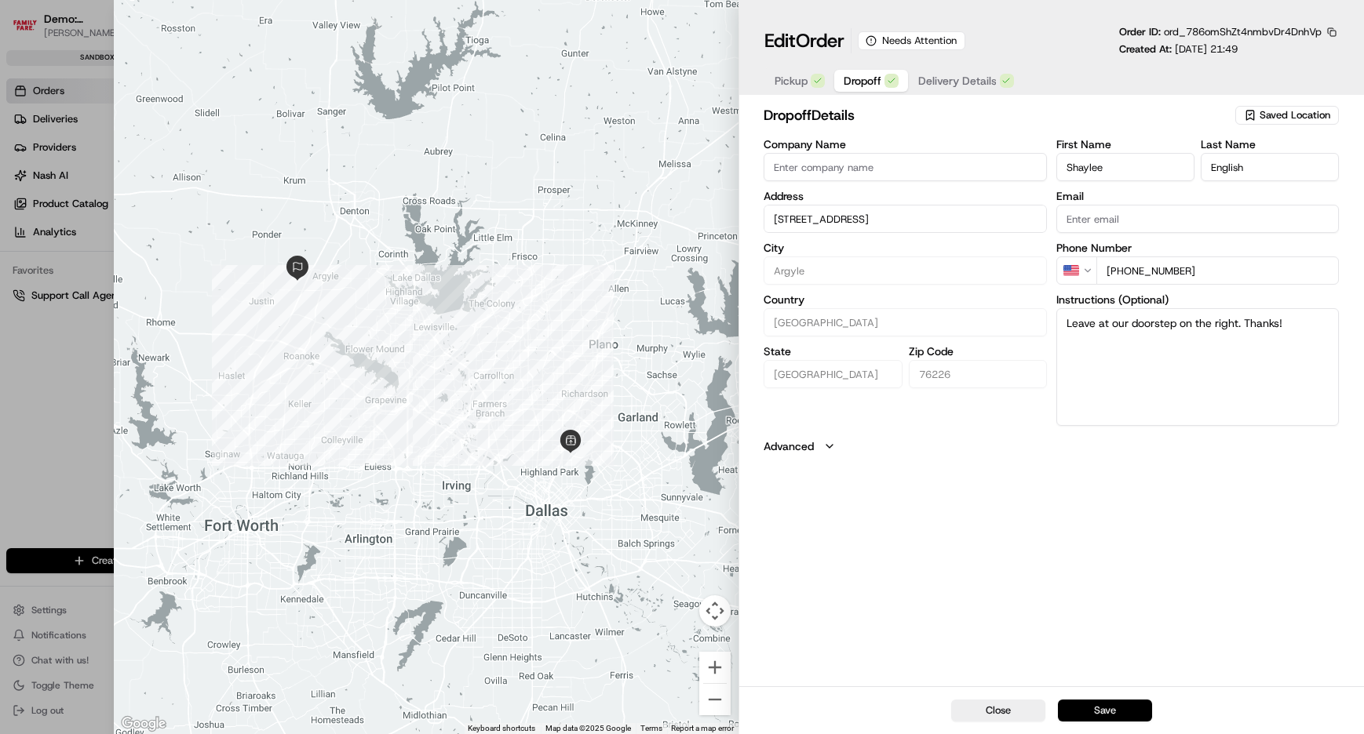
click at [1080, 712] on button "Save" at bounding box center [1105, 711] width 94 height 22
type input "+1"
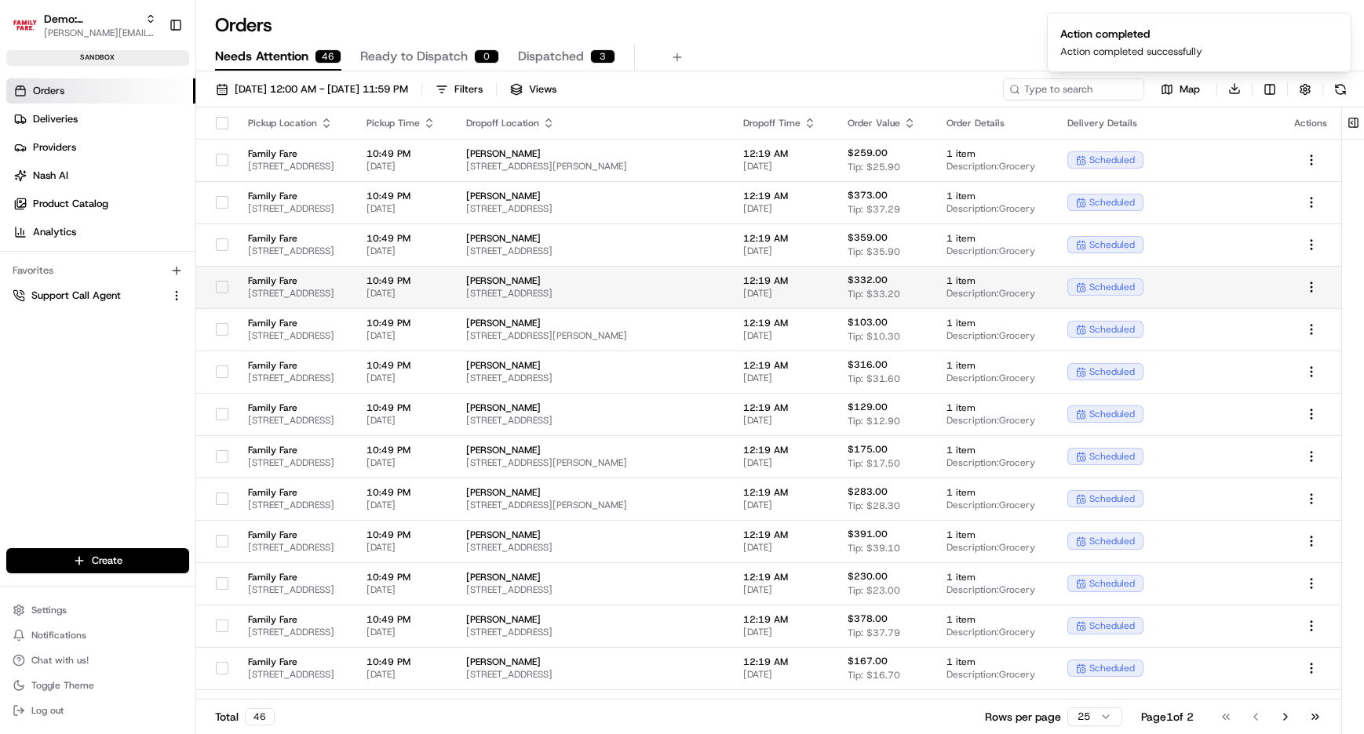
click at [292, 291] on span "[STREET_ADDRESS]" at bounding box center [294, 293] width 93 height 13
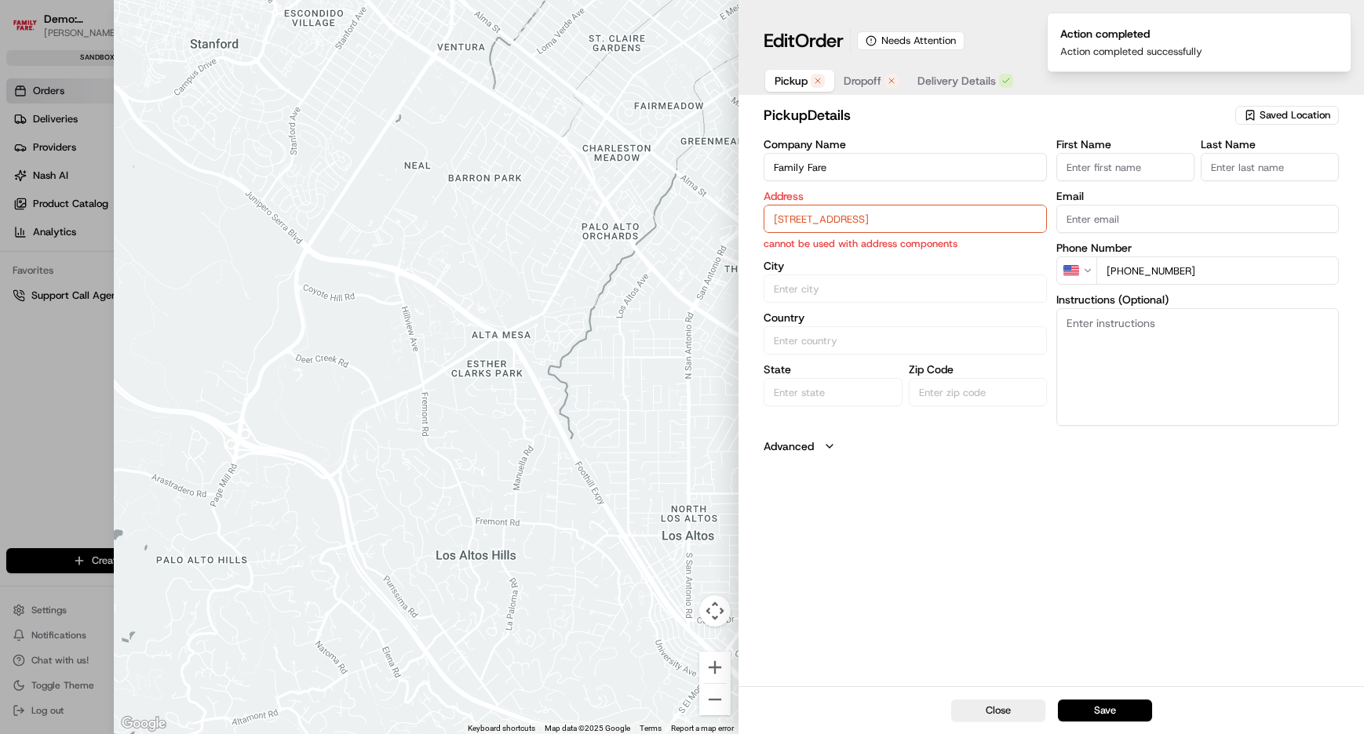
click at [792, 91] on button "Pickup" at bounding box center [799, 81] width 69 height 22
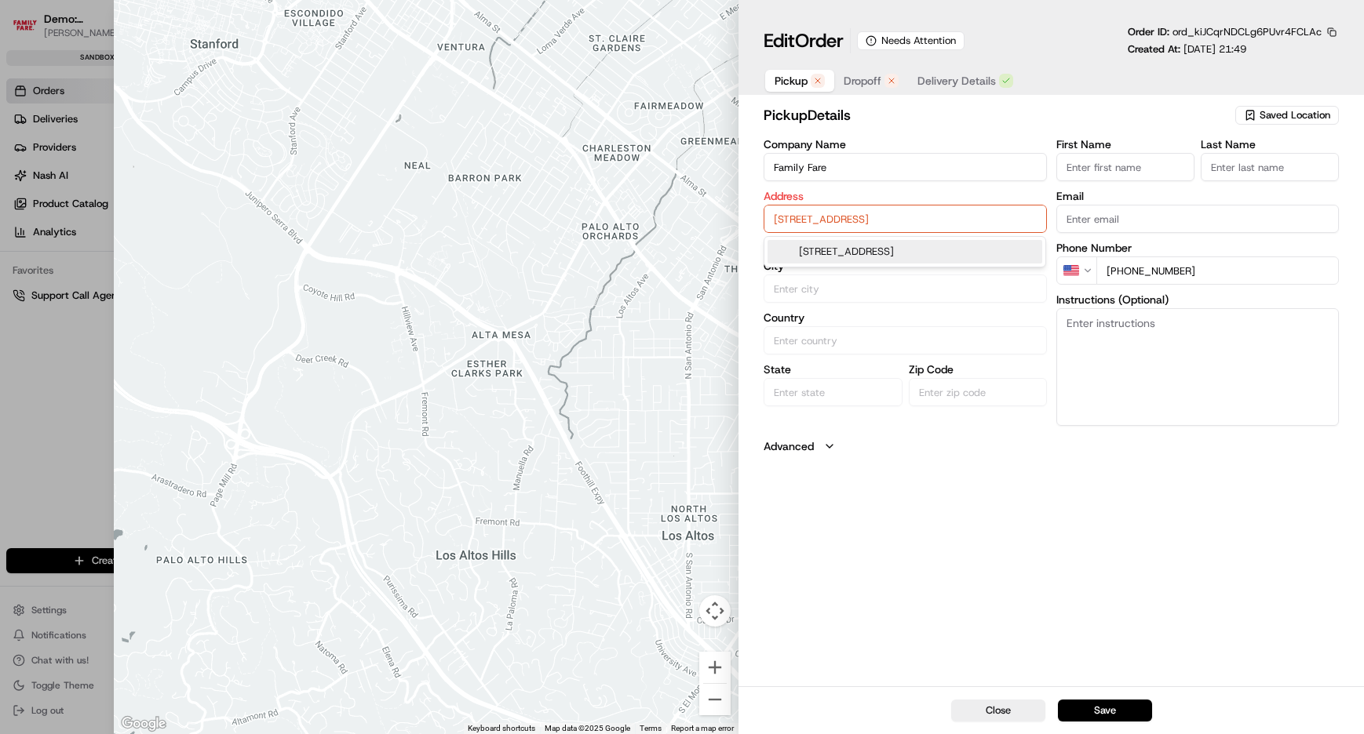
click at [819, 212] on input "[STREET_ADDRESS]" at bounding box center [904, 219] width 282 height 28
click at [836, 253] on div "[STREET_ADDRESS]" at bounding box center [904, 252] width 275 height 24
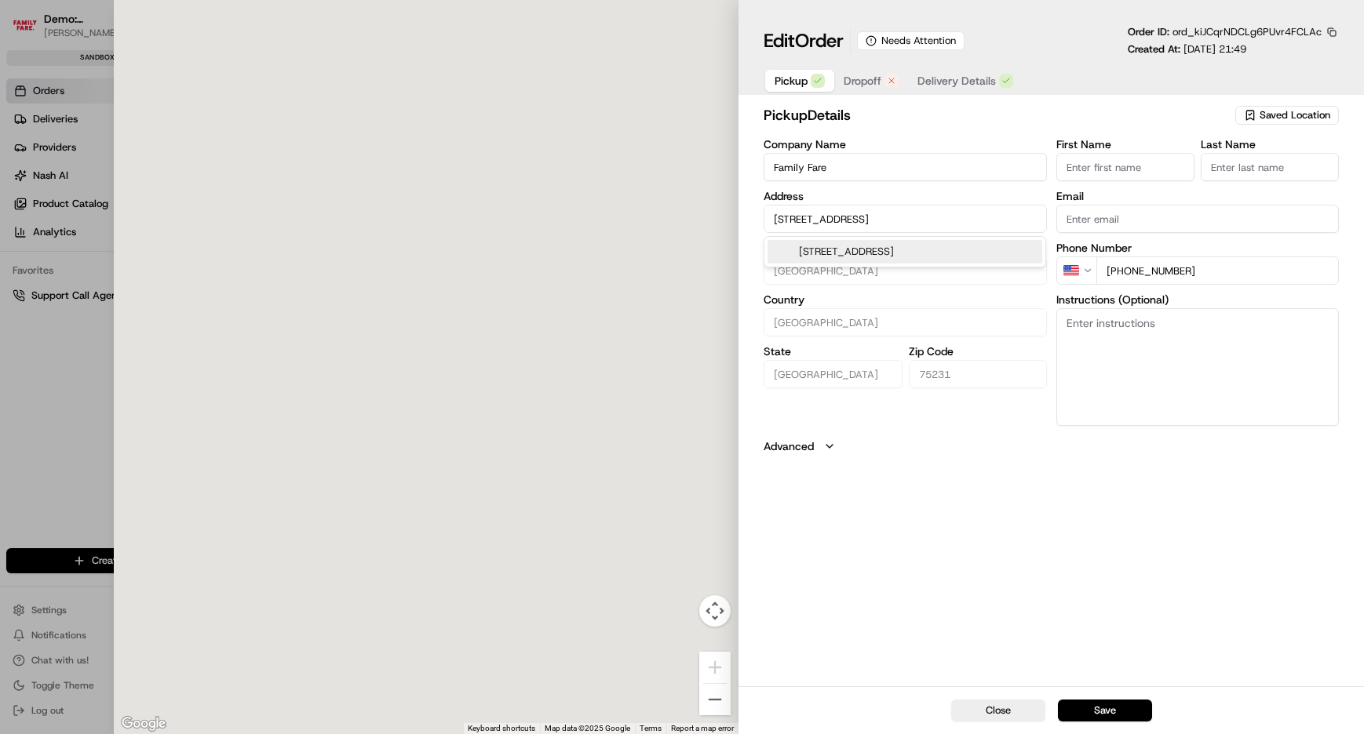
type input "[GEOGRAPHIC_DATA]"
type input "75231"
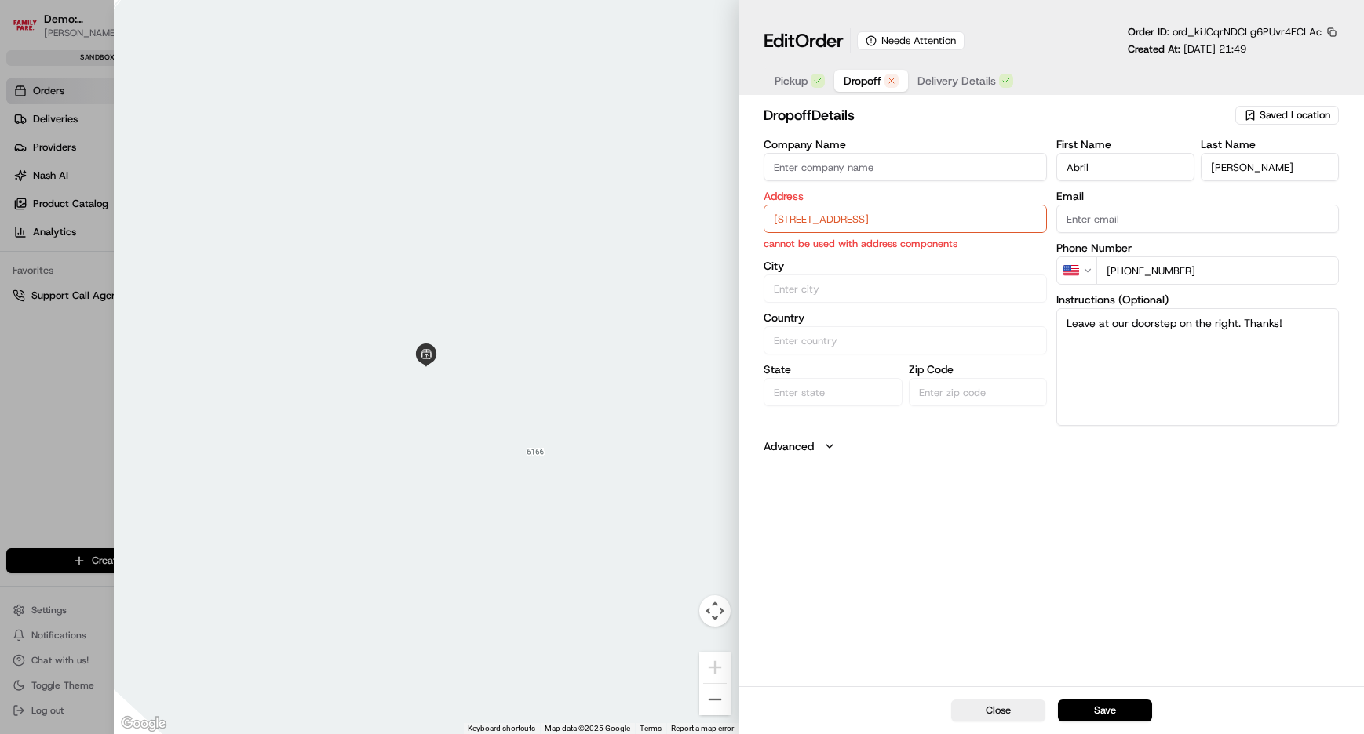
click at [865, 86] on span "Dropoff" at bounding box center [862, 81] width 38 height 16
click at [853, 215] on input "[STREET_ADDRESS]" at bounding box center [904, 219] width 282 height 28
click at [865, 243] on div "[STREET_ADDRESS]" at bounding box center [904, 252] width 275 height 24
type input "[STREET_ADDRESS]"
type input "[PERSON_NAME]"
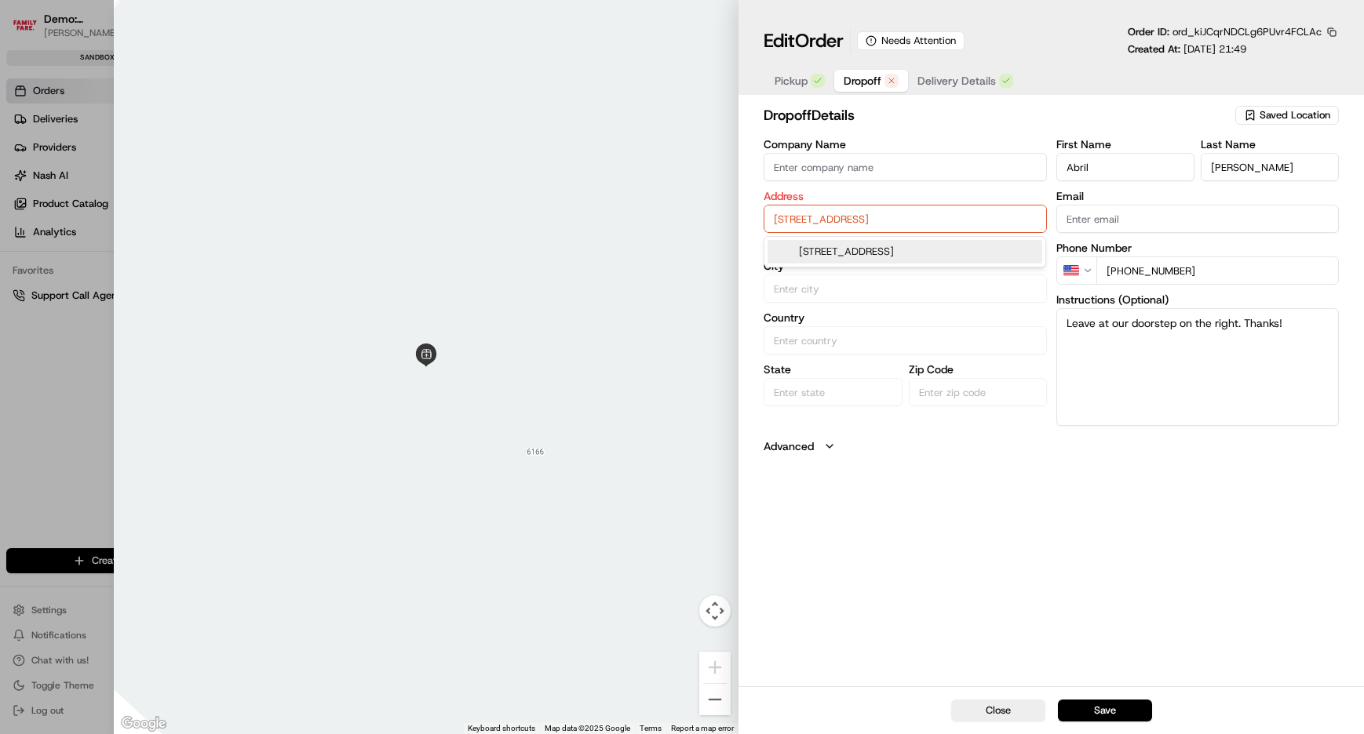
type input "[GEOGRAPHIC_DATA]"
type input "75160"
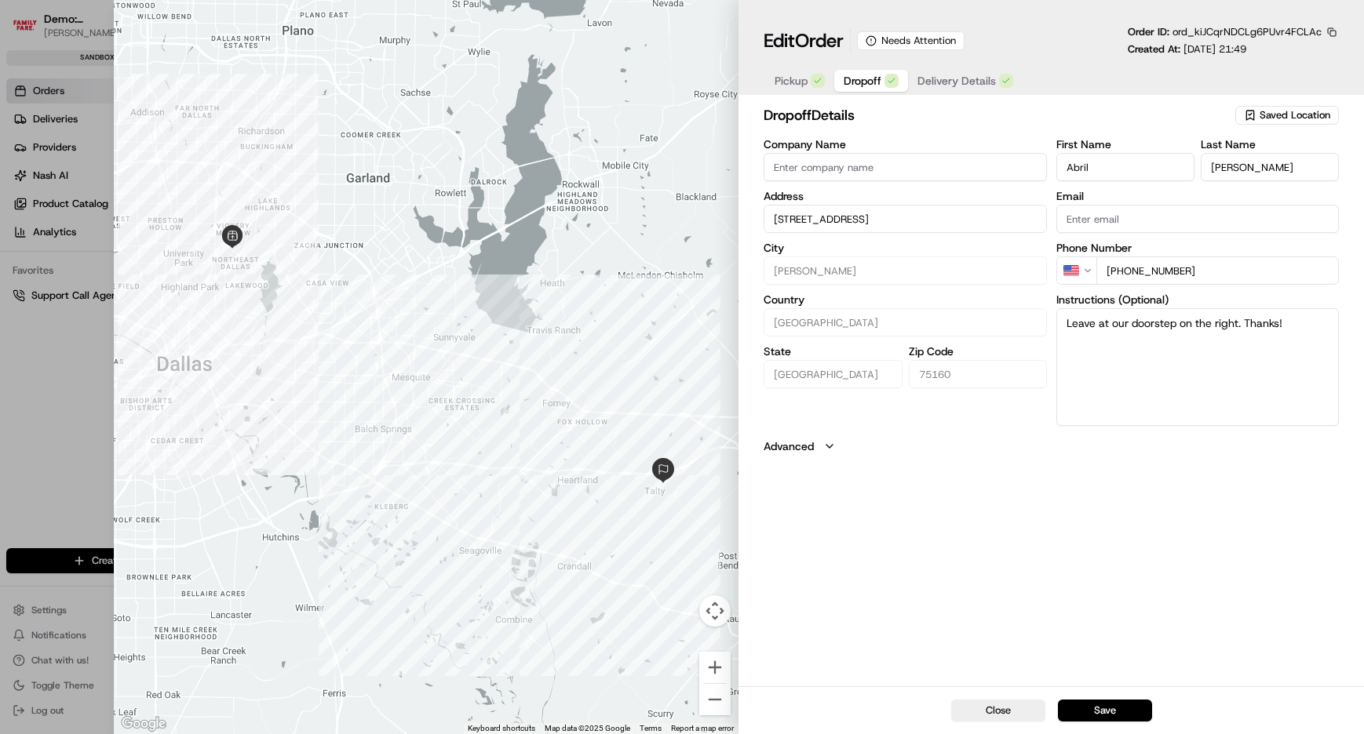
click at [1105, 708] on button "Save" at bounding box center [1105, 711] width 94 height 22
type input "+1"
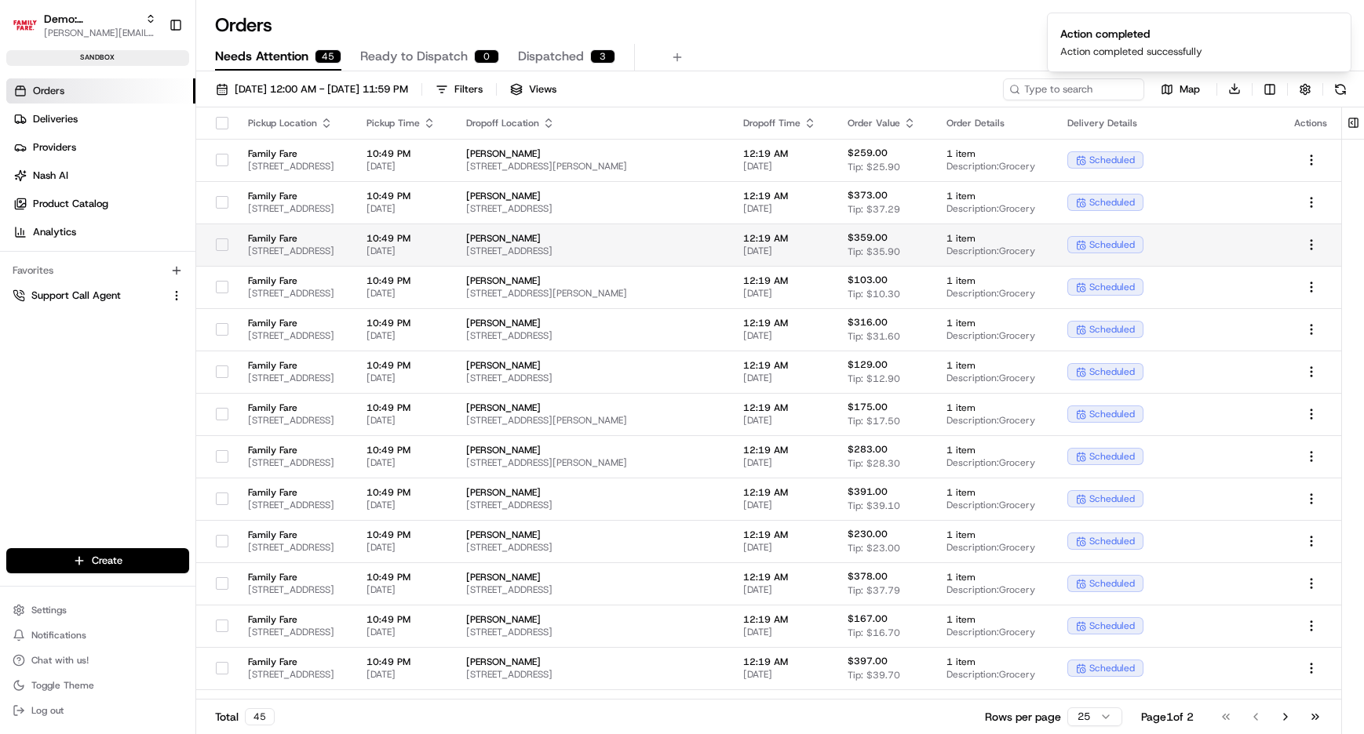
click at [251, 246] on span "[STREET_ADDRESS]" at bounding box center [294, 251] width 93 height 13
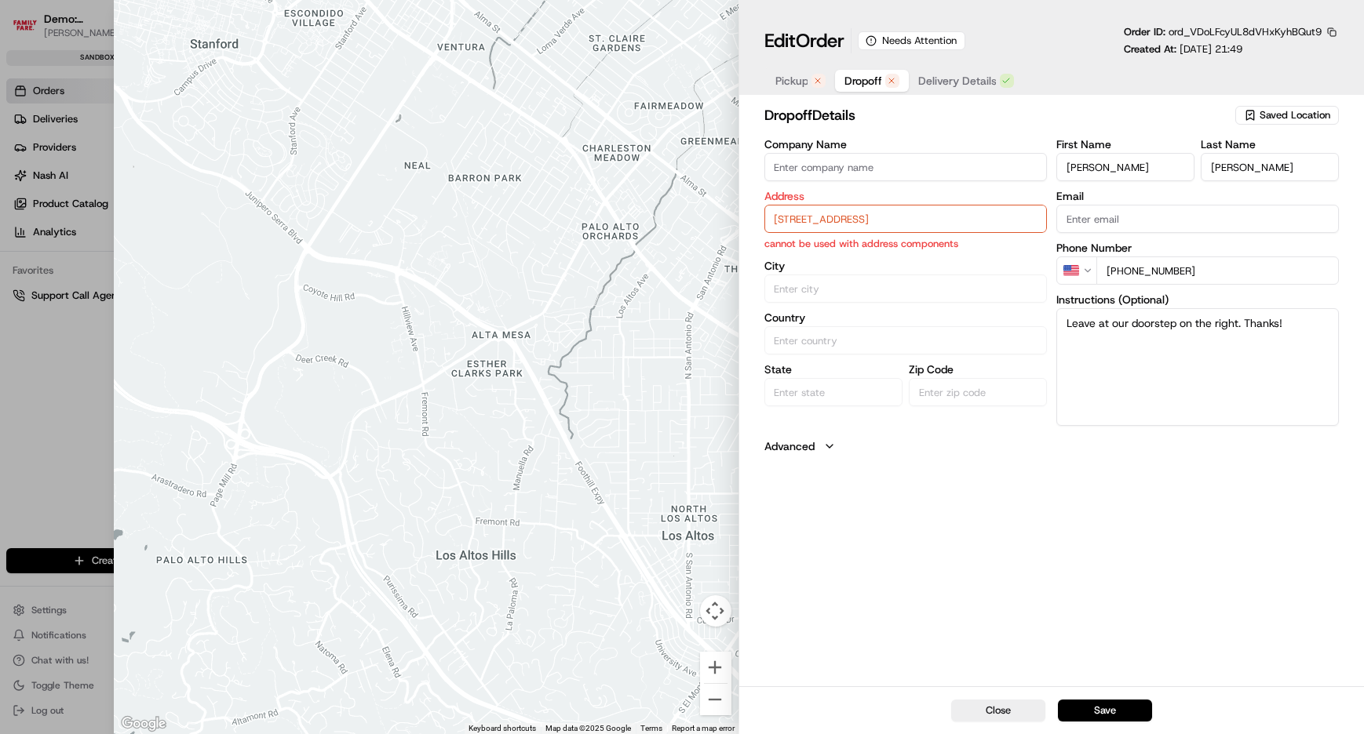
click at [806, 219] on input "[STREET_ADDRESS]" at bounding box center [904, 219] width 282 height 28
click at [838, 254] on div "[STREET_ADDRESS]" at bounding box center [904, 252] width 275 height 24
type input "[STREET_ADDRESS]"
type input "[GEOGRAPHIC_DATA]"
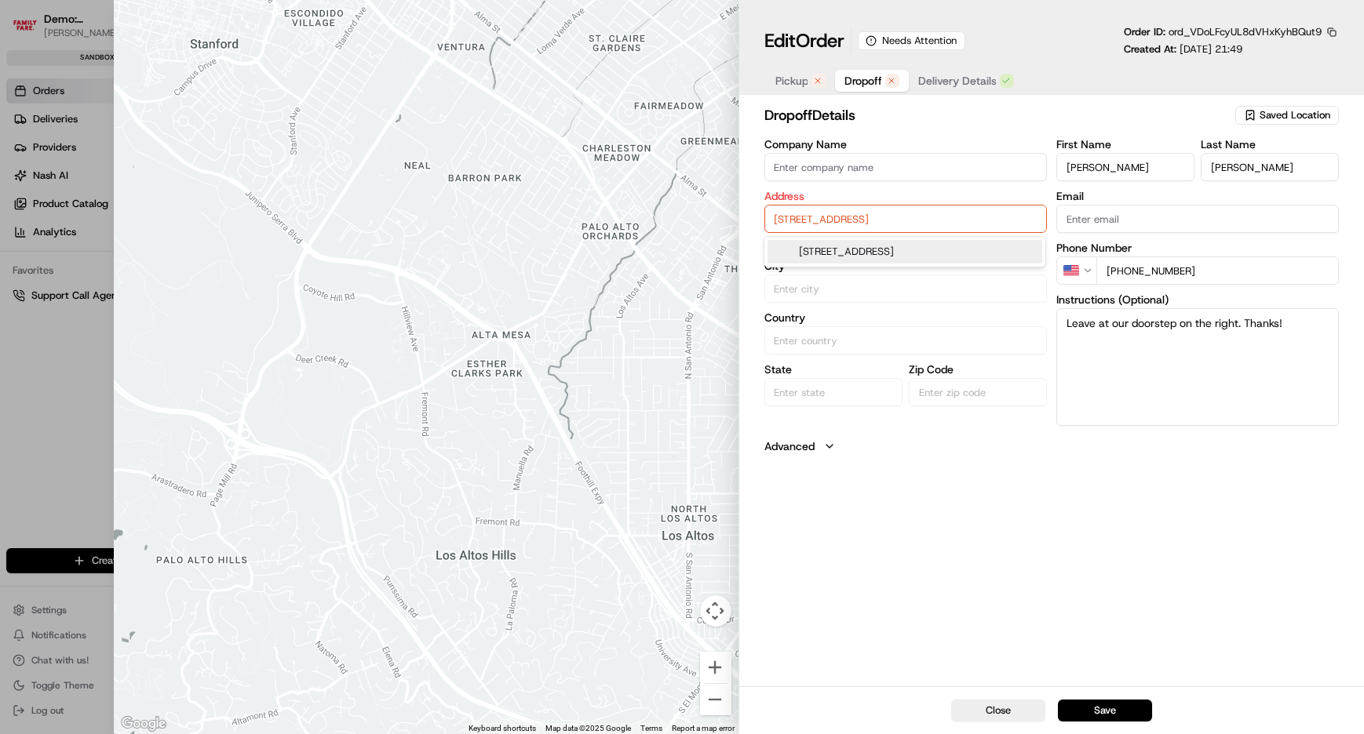
type input "[GEOGRAPHIC_DATA]"
type input "76108"
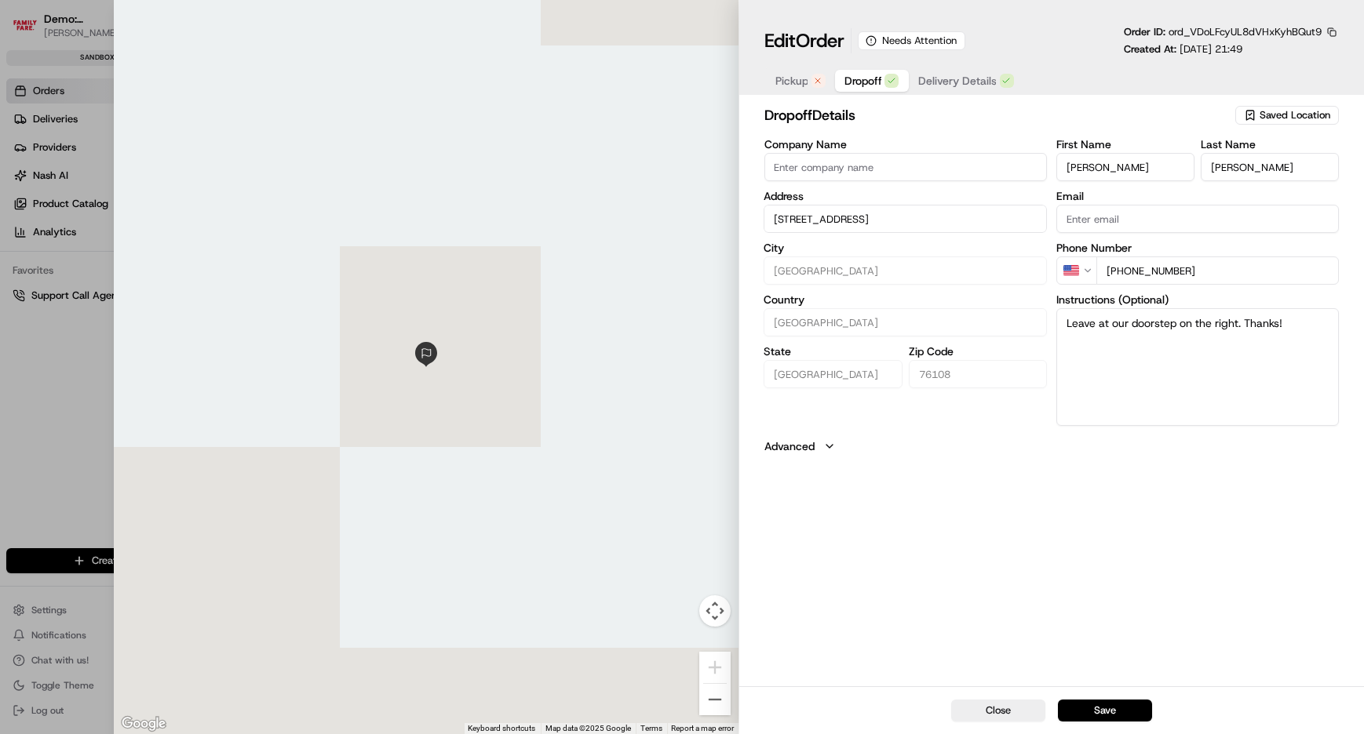
click at [796, 92] on div "Pickup Dropoff Delivery Details" at bounding box center [893, 81] width 260 height 28
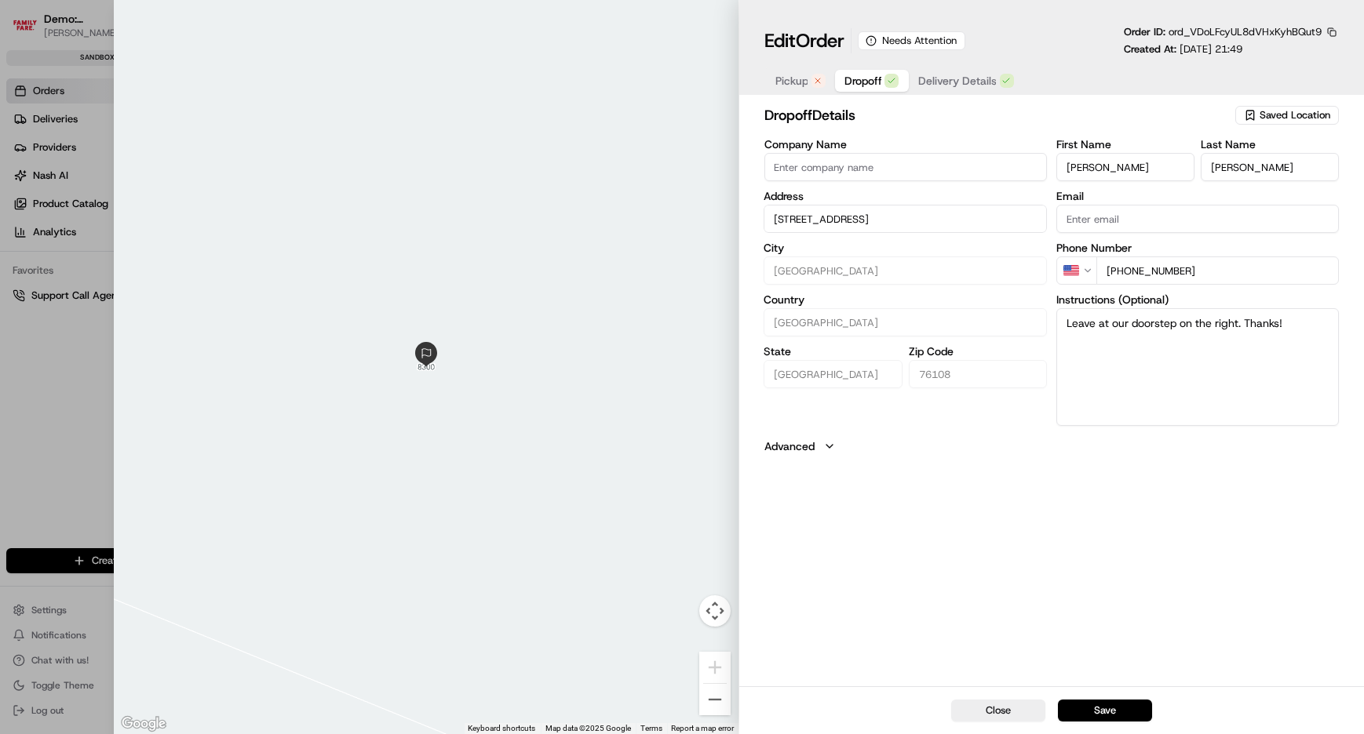
click at [791, 89] on button "Pickup" at bounding box center [799, 81] width 69 height 22
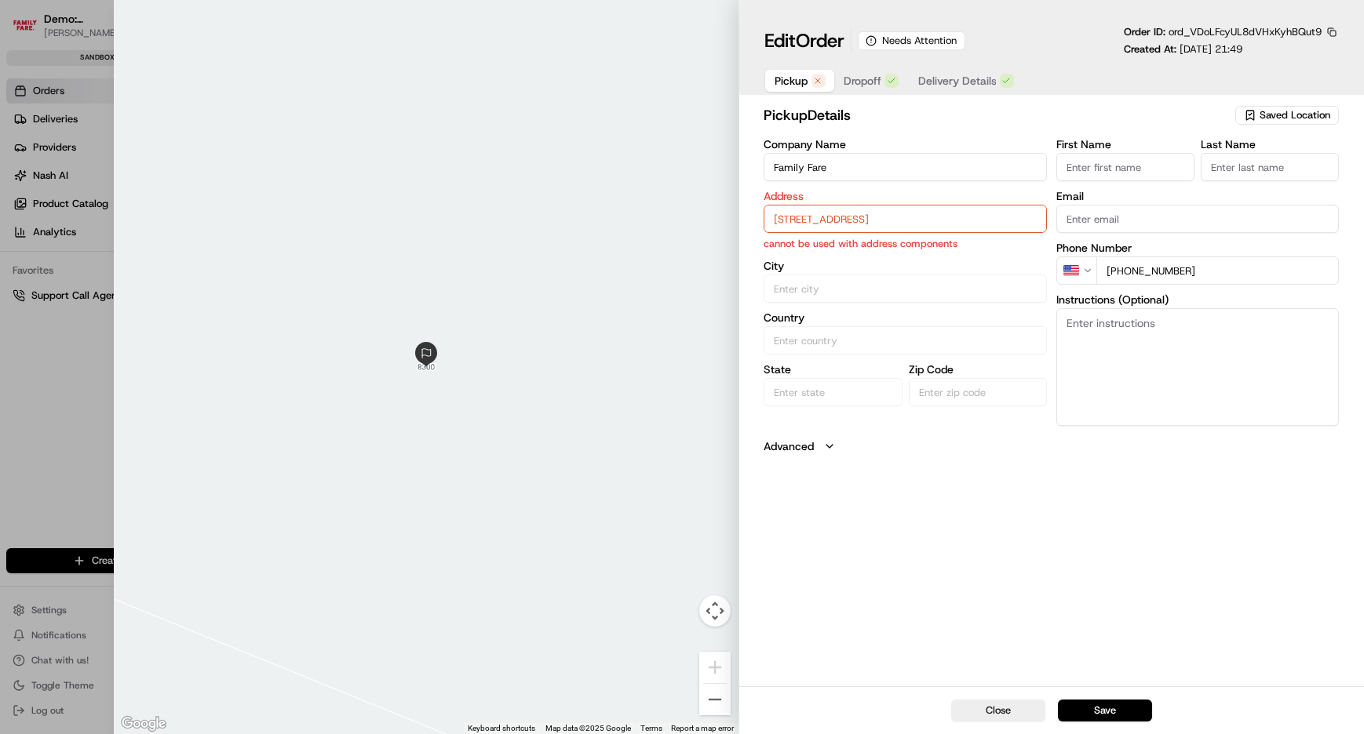
click at [814, 217] on input "[STREET_ADDRESS]" at bounding box center [904, 219] width 282 height 28
click at [825, 249] on div "[STREET_ADDRESS]" at bounding box center [904, 252] width 275 height 24
type input "[GEOGRAPHIC_DATA]"
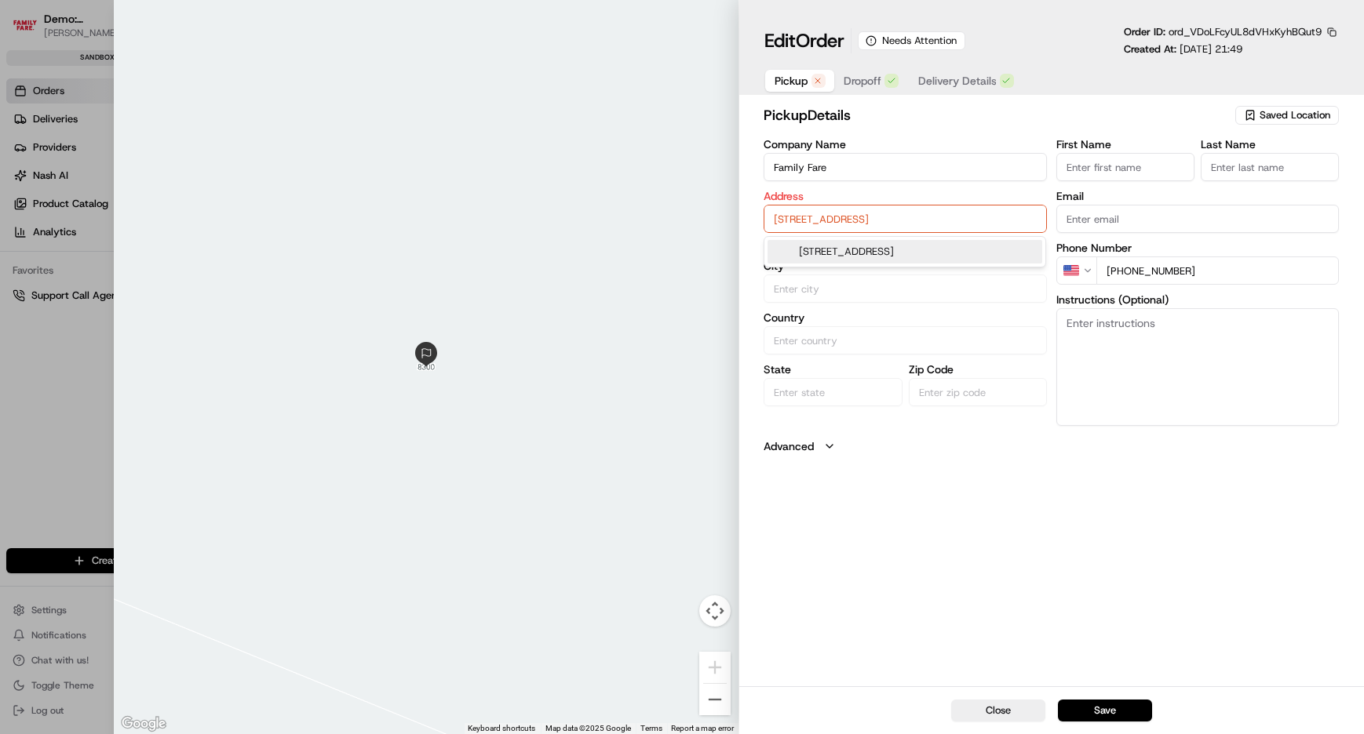
type input "75231"
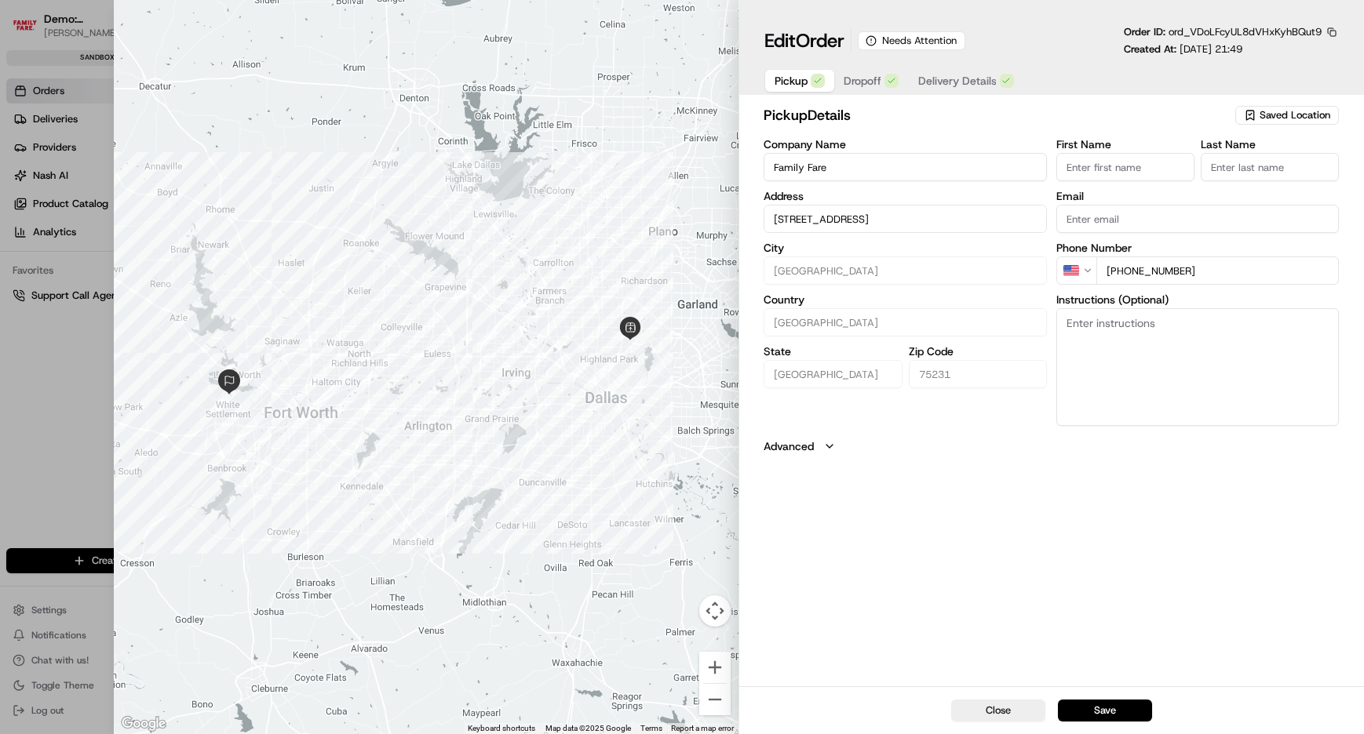
click at [1117, 705] on button "Save" at bounding box center [1105, 711] width 94 height 22
type input "+1"
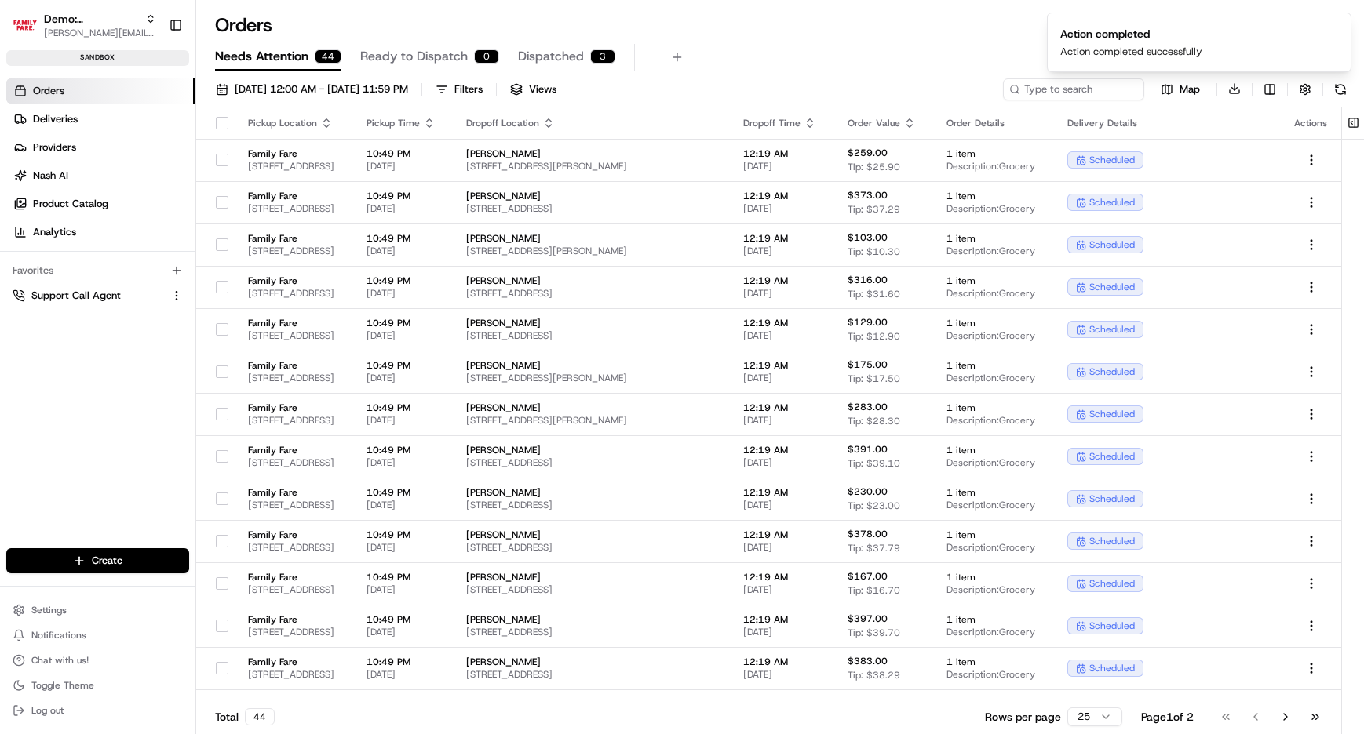
click at [438, 65] on span "Ready to Dispatch" at bounding box center [413, 56] width 107 height 19
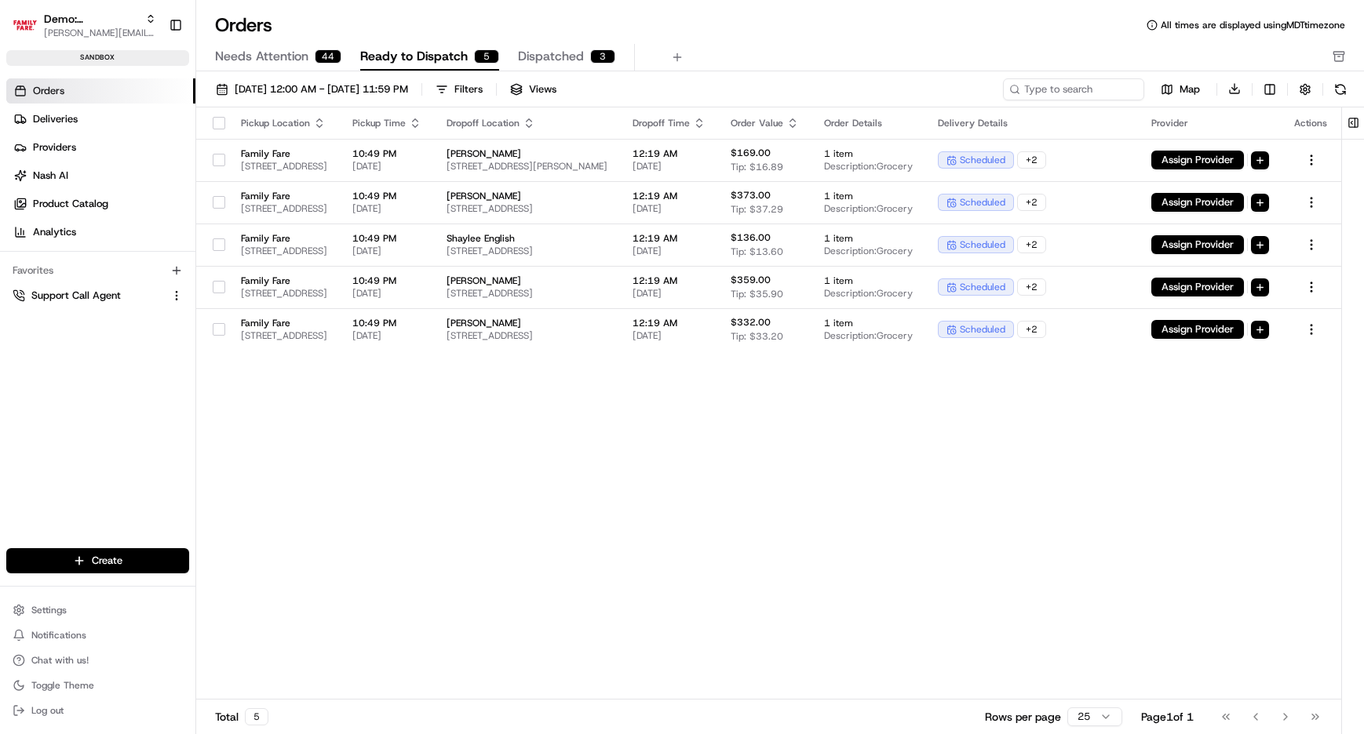
click at [220, 122] on button "button" at bounding box center [219, 123] width 13 height 13
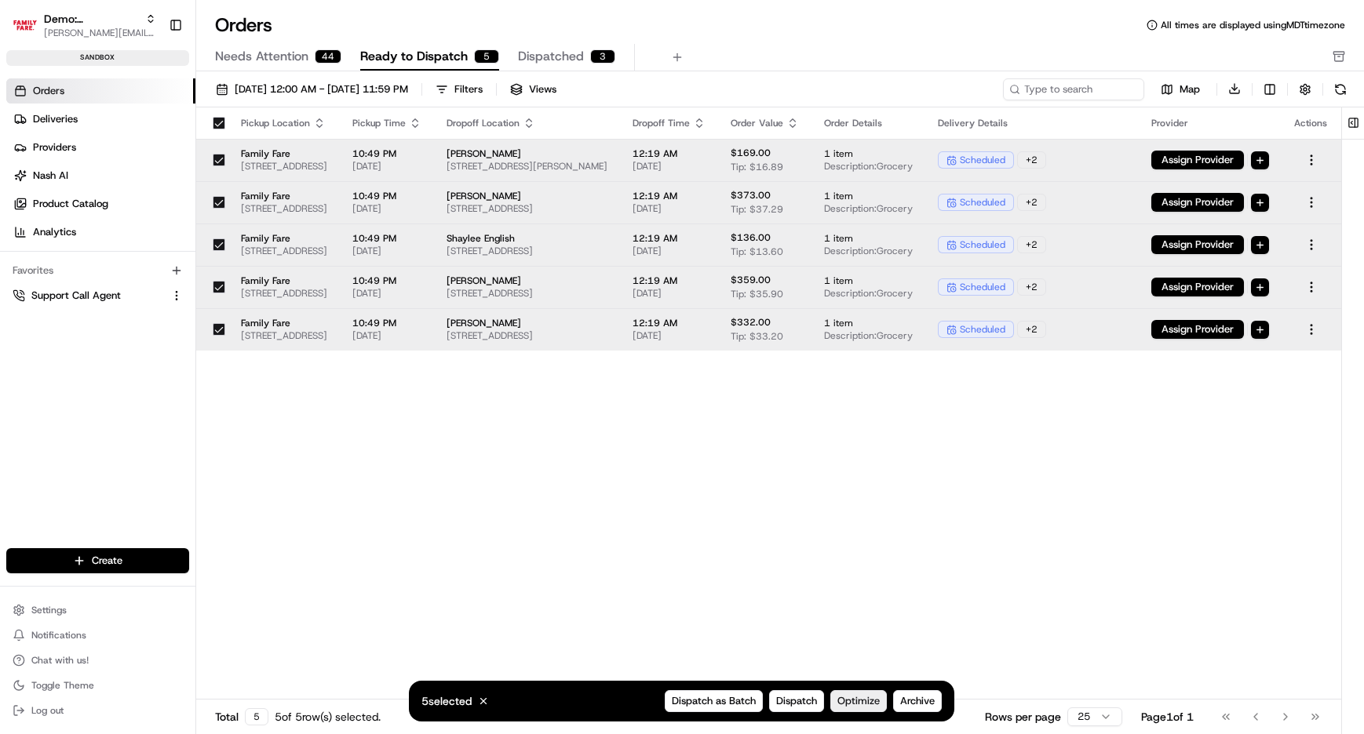
click at [860, 699] on span "Optimize" at bounding box center [859, 701] width 42 height 14
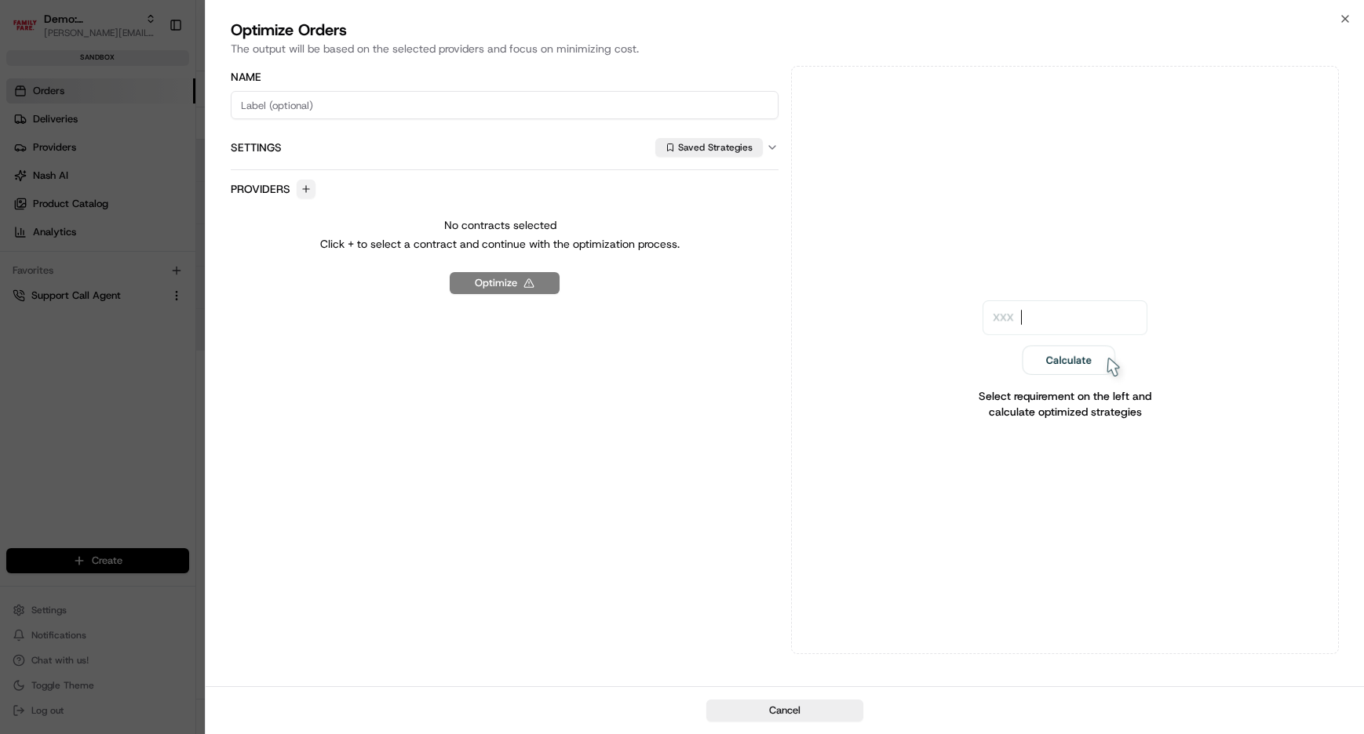
click at [301, 188] on button "button" at bounding box center [306, 189] width 19 height 19
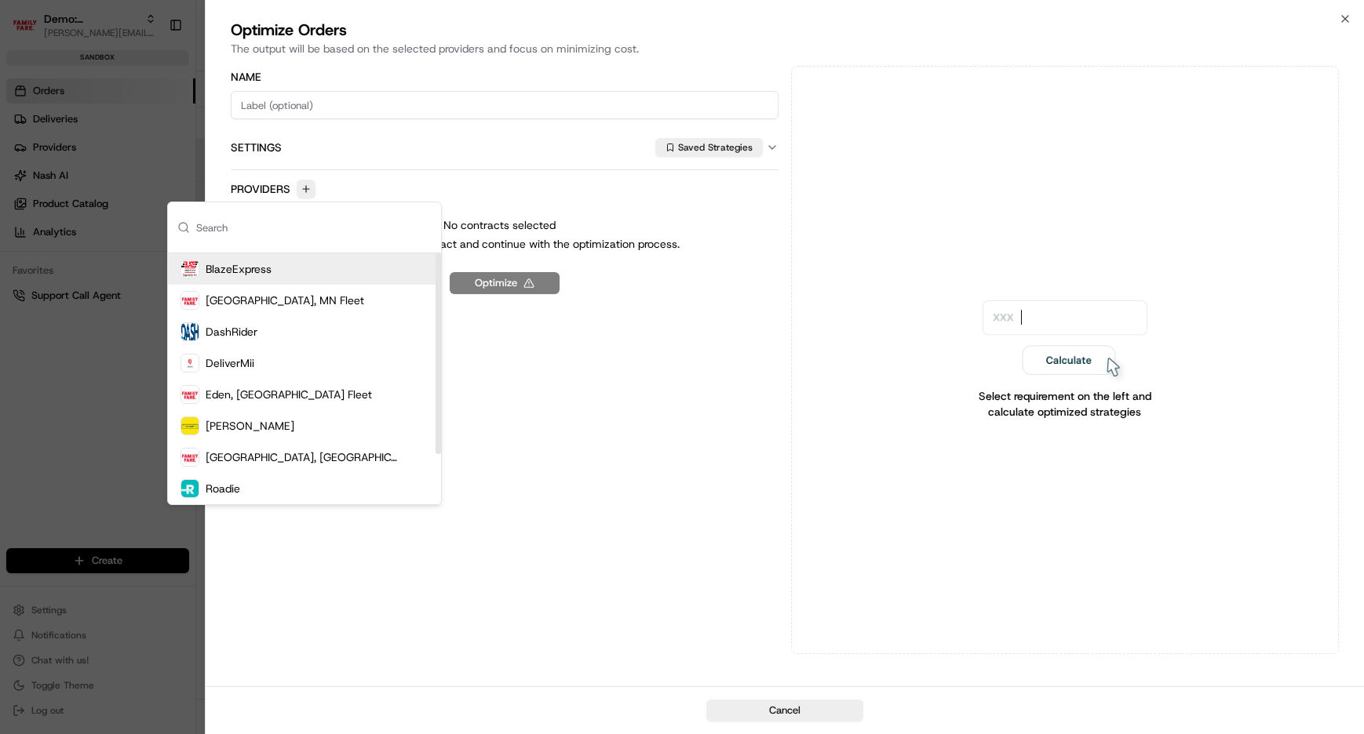
click at [309, 262] on div "BlazeExpress" at bounding box center [304, 268] width 273 height 31
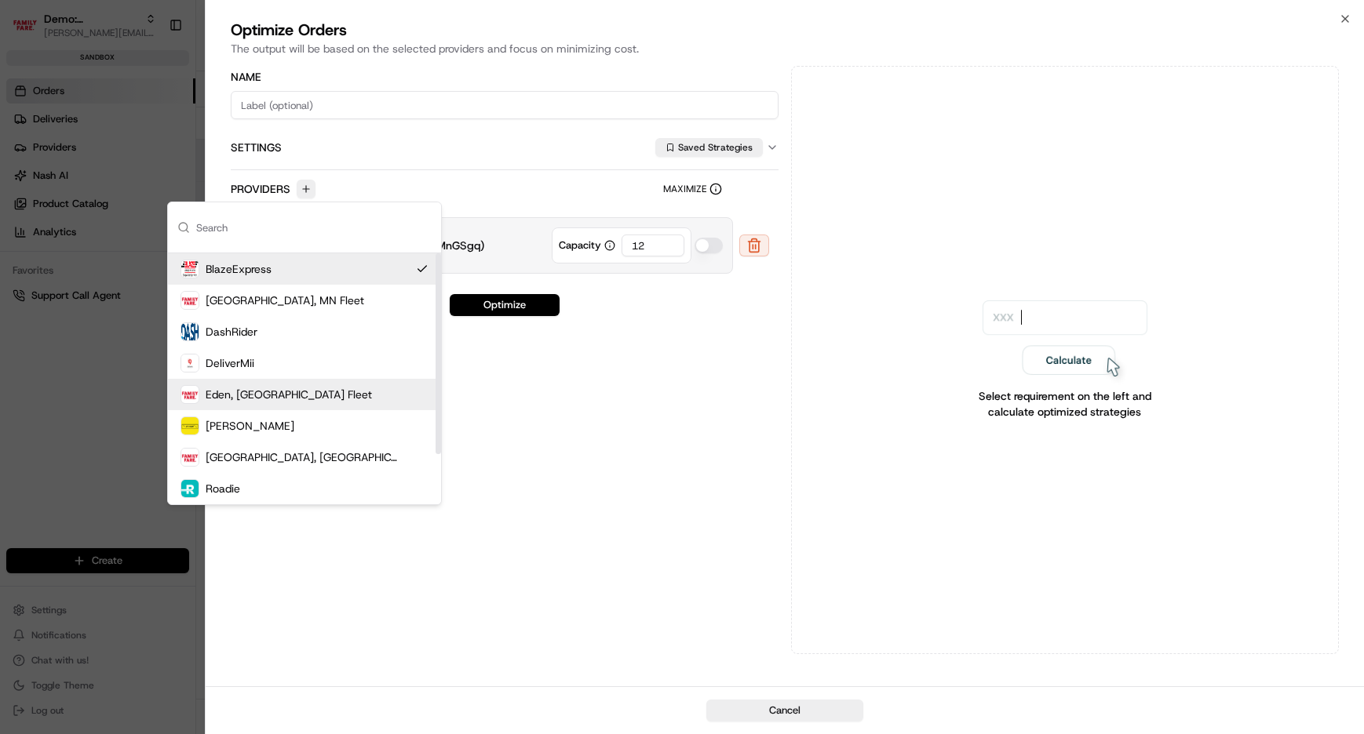
click at [297, 388] on div "Eden, [GEOGRAPHIC_DATA] Fleet" at bounding box center [304, 394] width 273 height 31
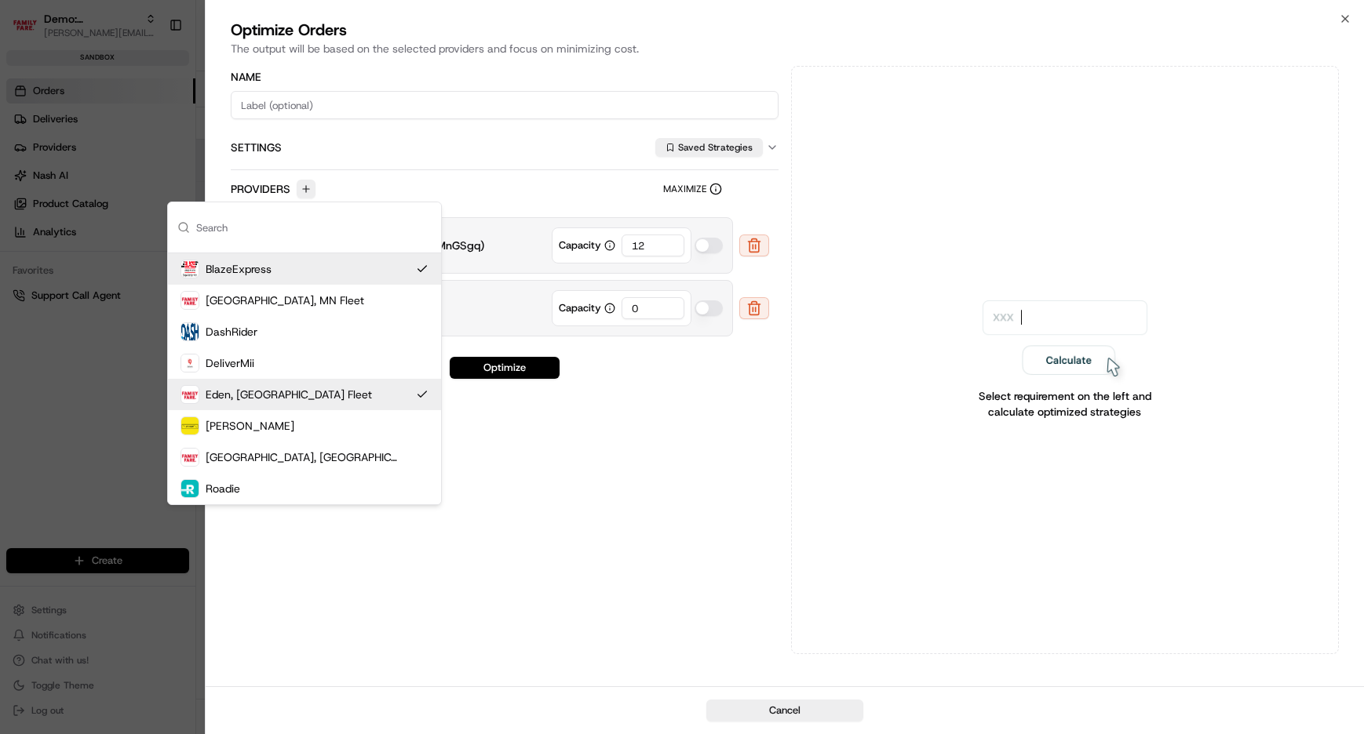
click at [658, 310] on input "0" at bounding box center [652, 308] width 63 height 22
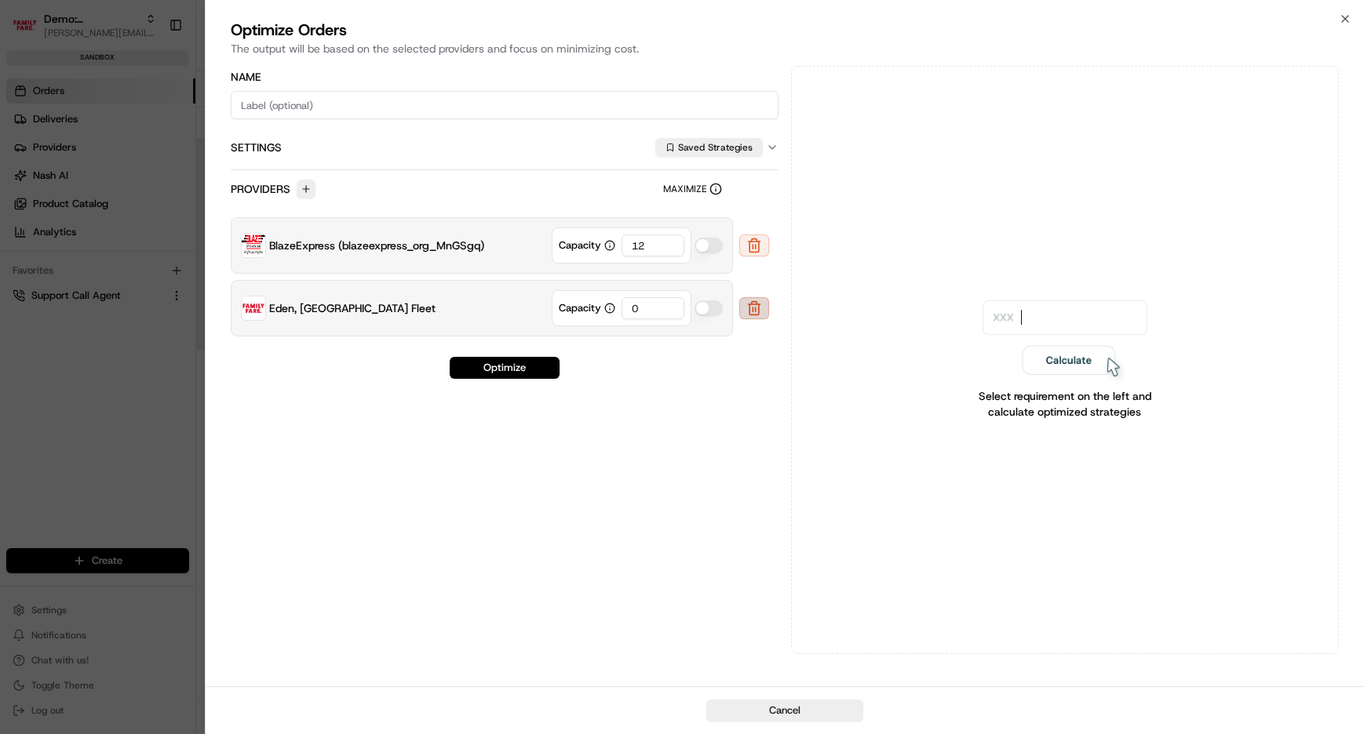
click at [744, 302] on button at bounding box center [754, 308] width 30 height 22
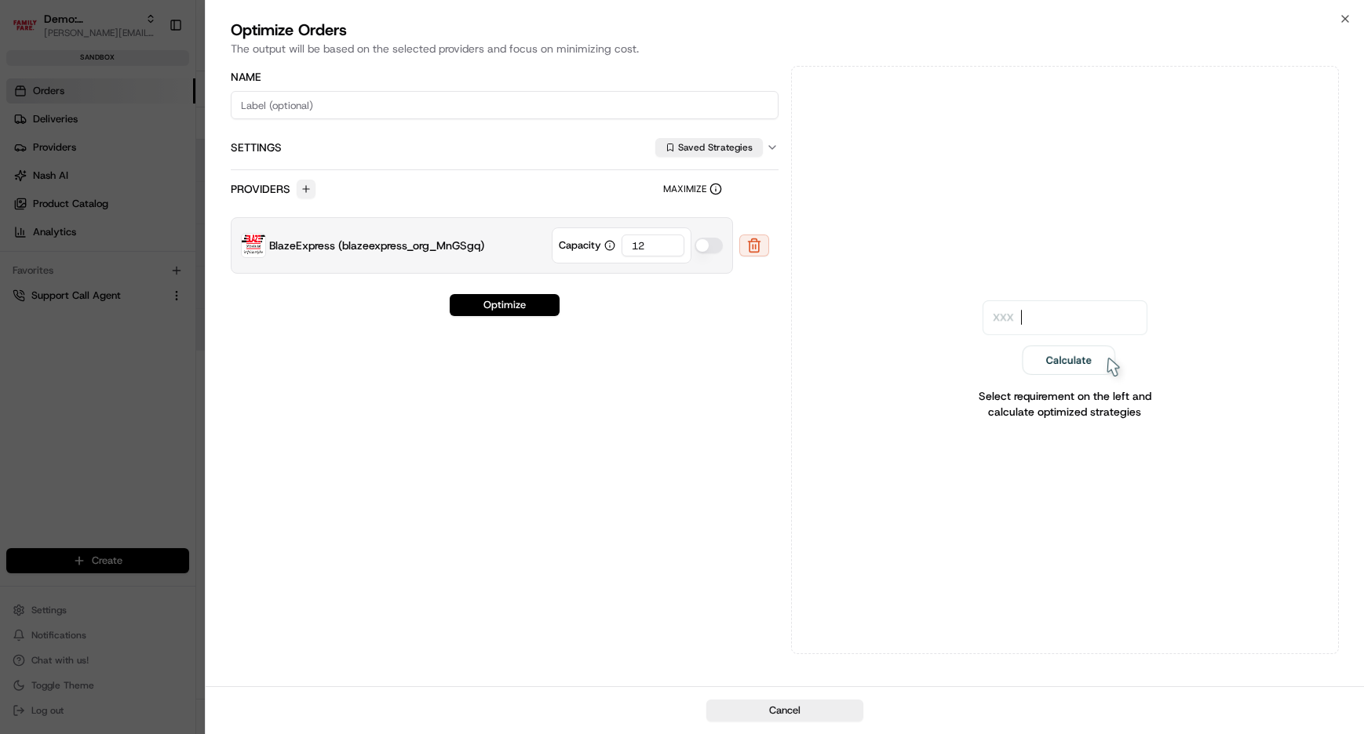
click at [308, 188] on button "button" at bounding box center [306, 189] width 19 height 19
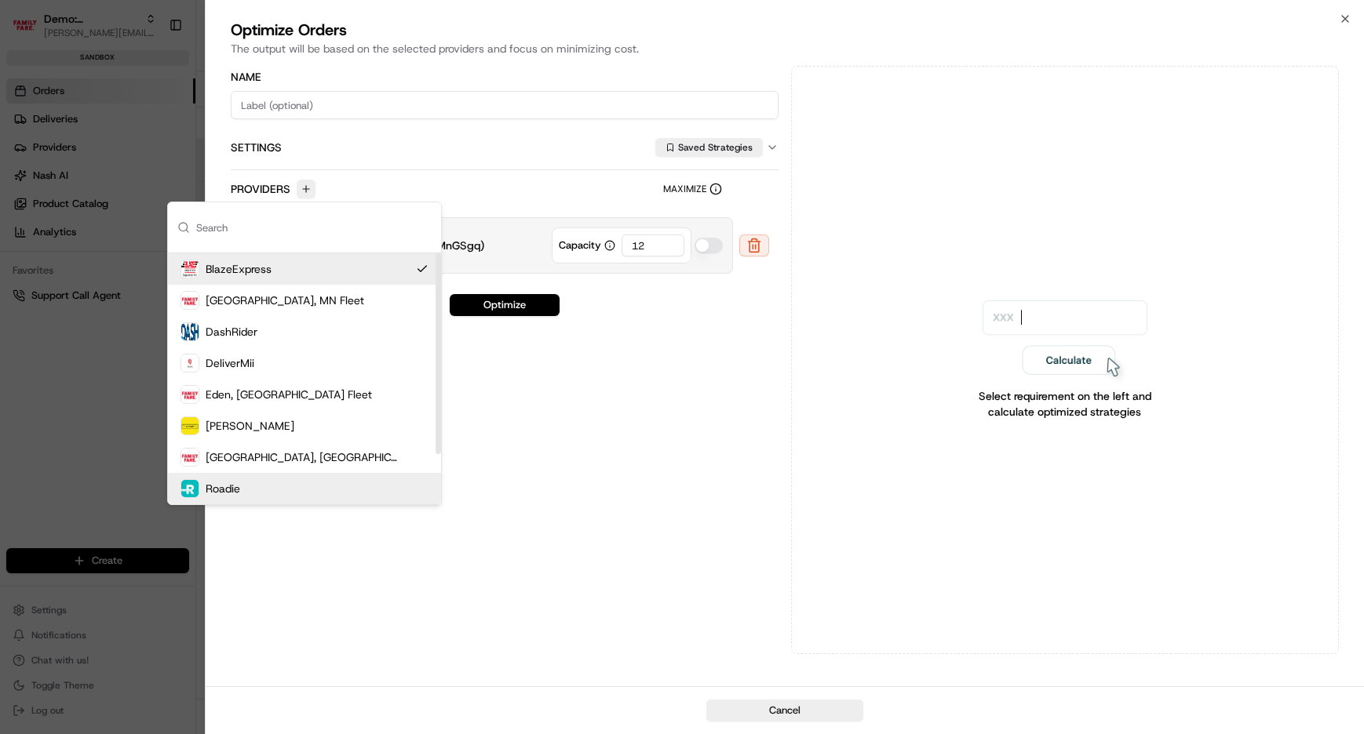
click at [313, 484] on div "Roadie" at bounding box center [304, 488] width 273 height 31
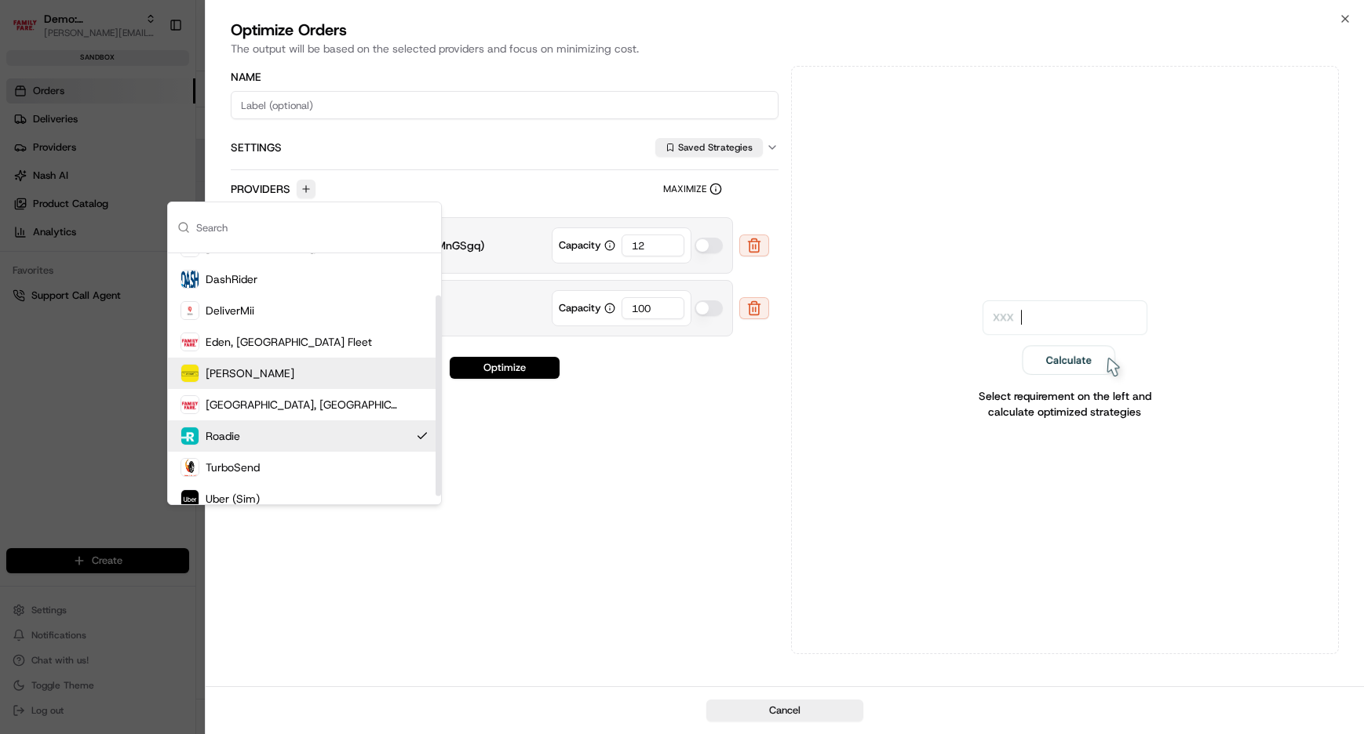
scroll to position [63, 0]
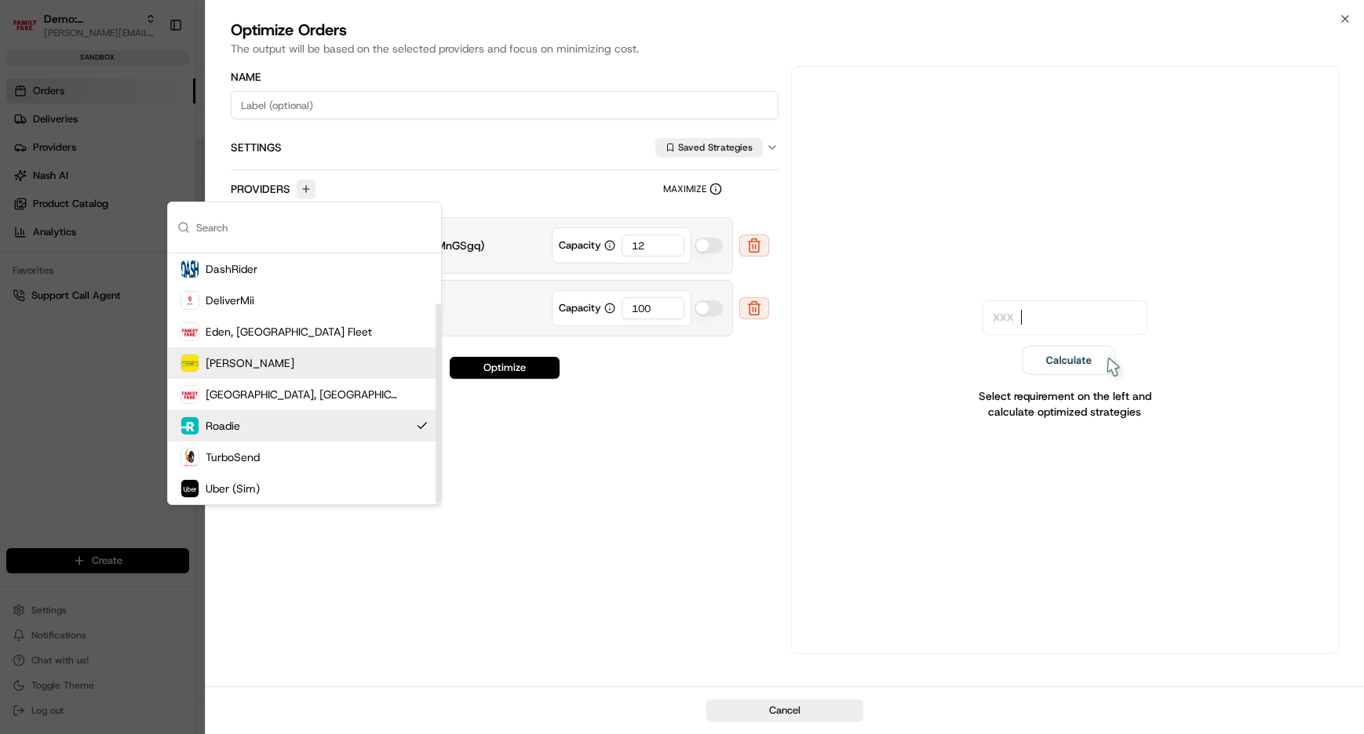
drag, startPoint x: 438, startPoint y: 387, endPoint x: 431, endPoint y: 480, distance: 93.6
click at [439, 475] on div "Suggestions" at bounding box center [437, 404] width 5 height 201
click at [384, 493] on div "Uber (Sim)" at bounding box center [304, 488] width 273 height 31
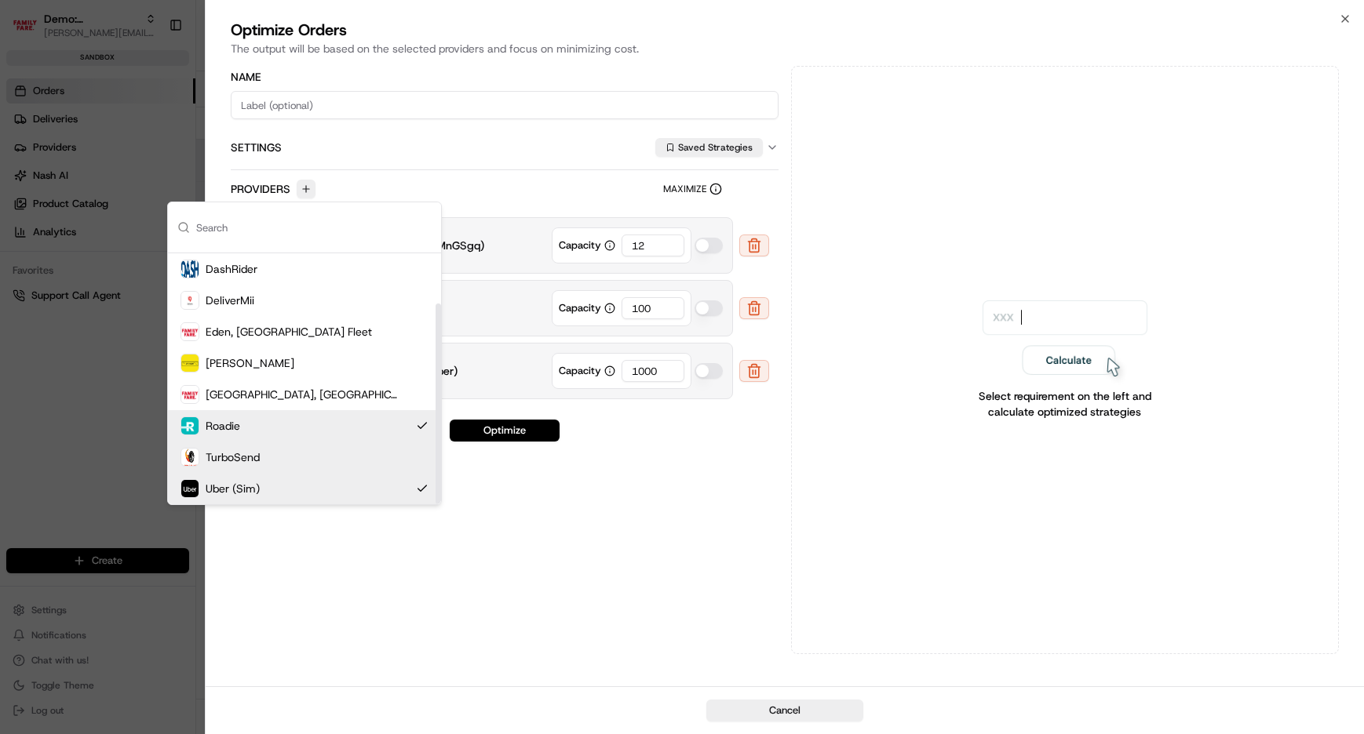
click at [661, 494] on div "Name Settings Saved Strategies Providers Maximize BlazeExpress (blazeexpress_or…" at bounding box center [505, 360] width 548 height 588
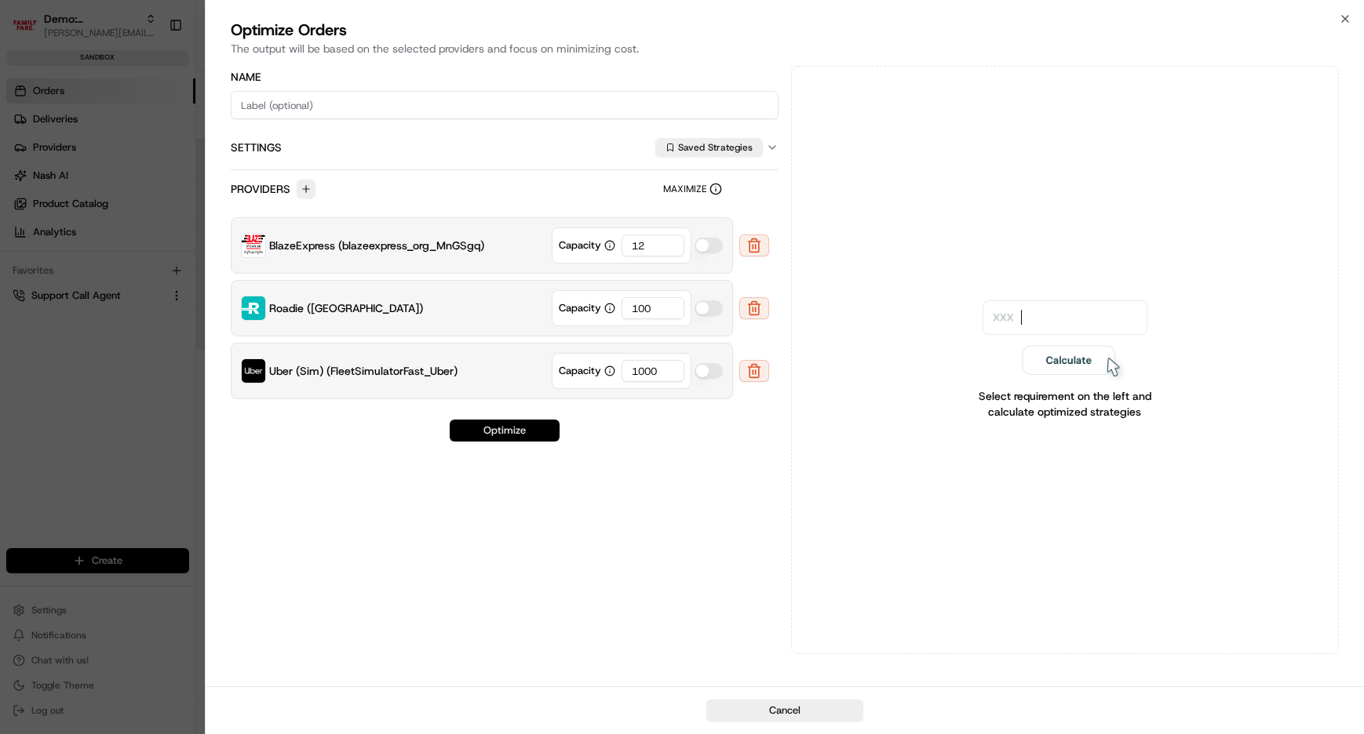
click at [494, 441] on button "Optimize" at bounding box center [505, 431] width 110 height 22
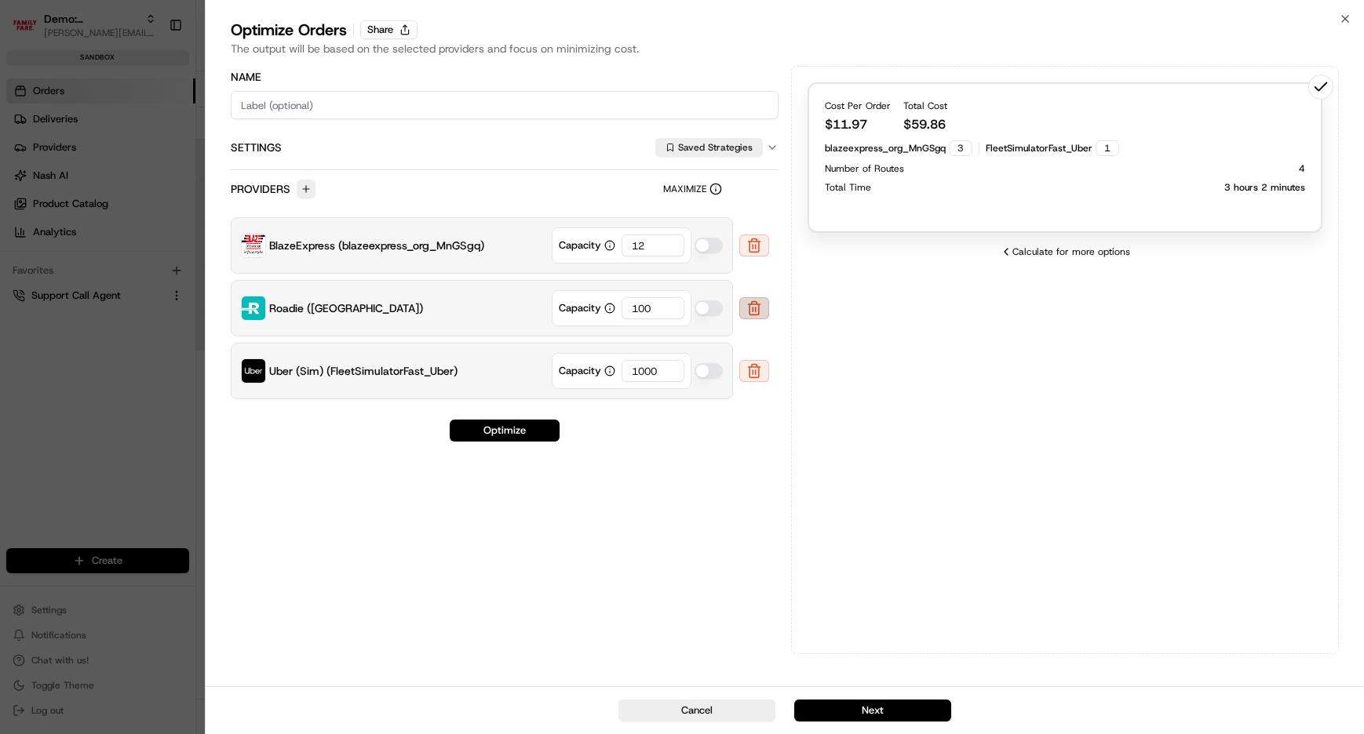
click at [760, 308] on button at bounding box center [754, 308] width 30 height 22
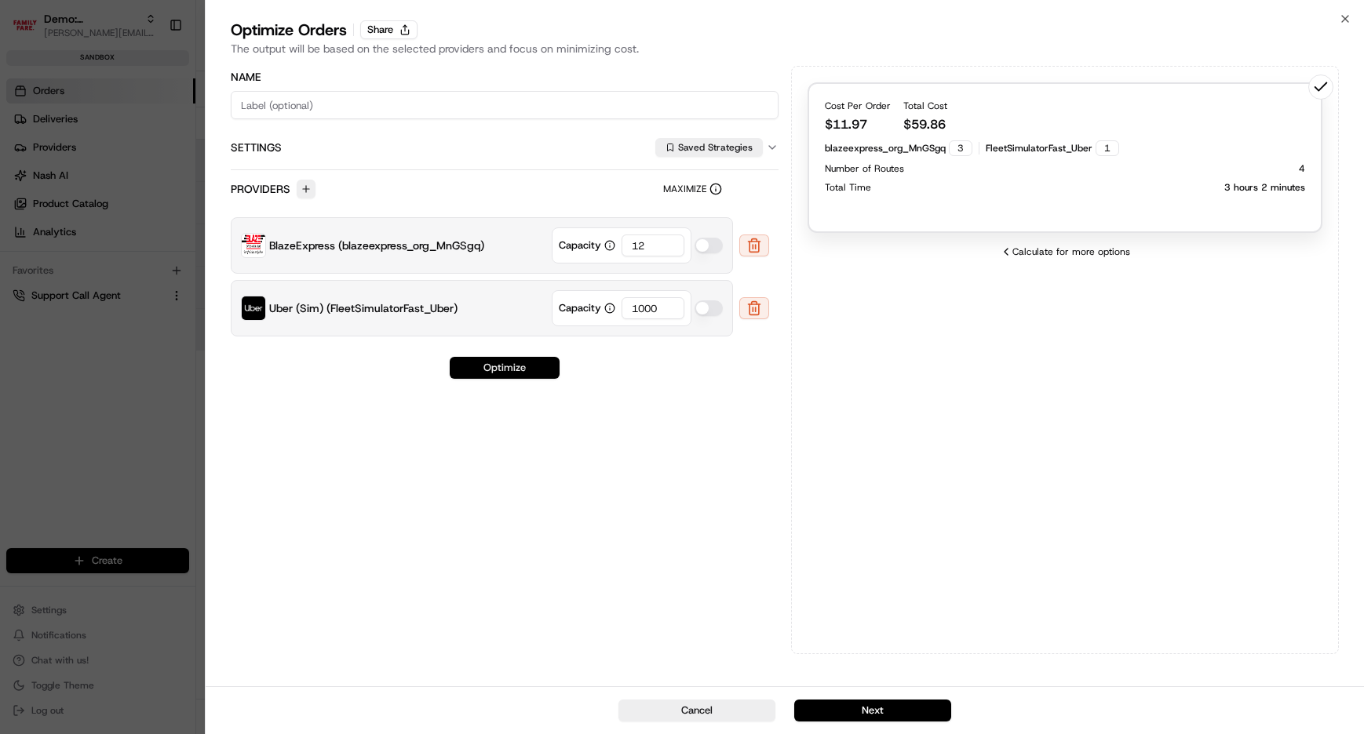
click at [483, 367] on button "Optimize" at bounding box center [505, 368] width 110 height 22
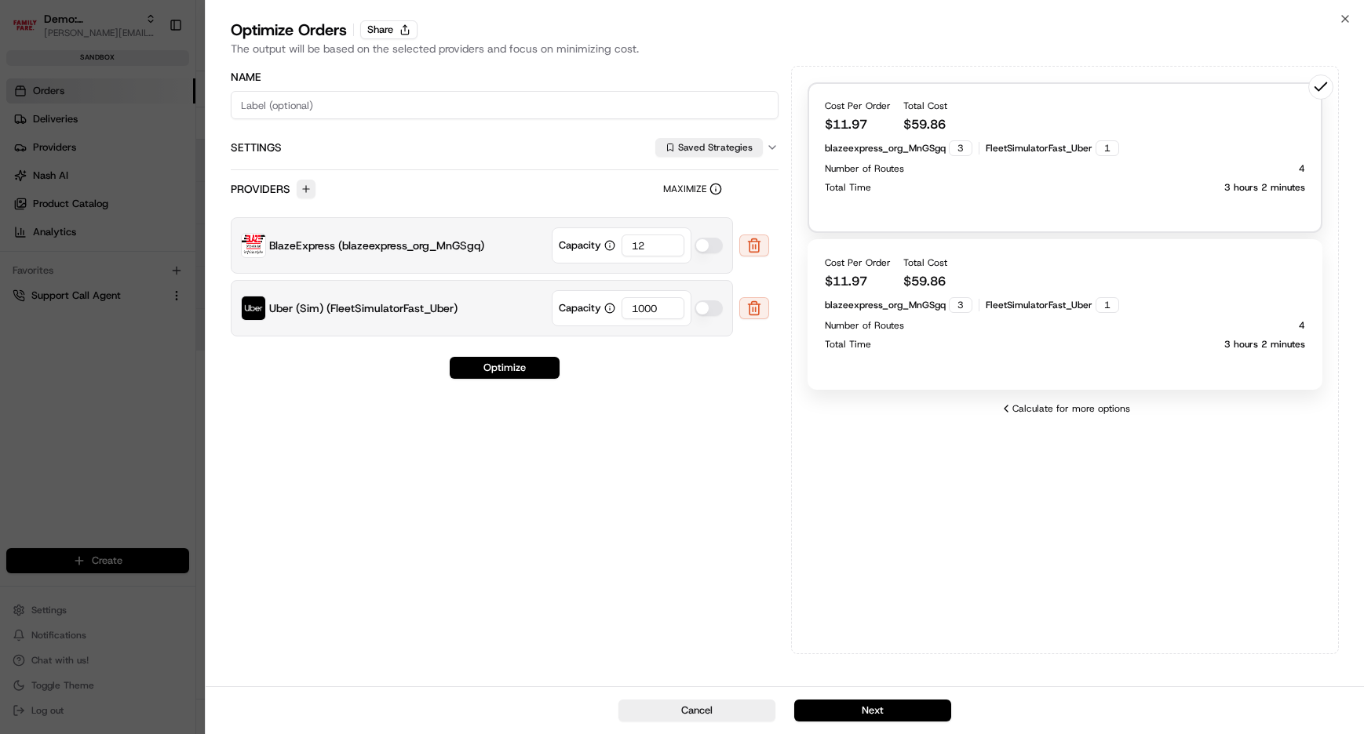
click at [744, 306] on button at bounding box center [754, 308] width 30 height 22
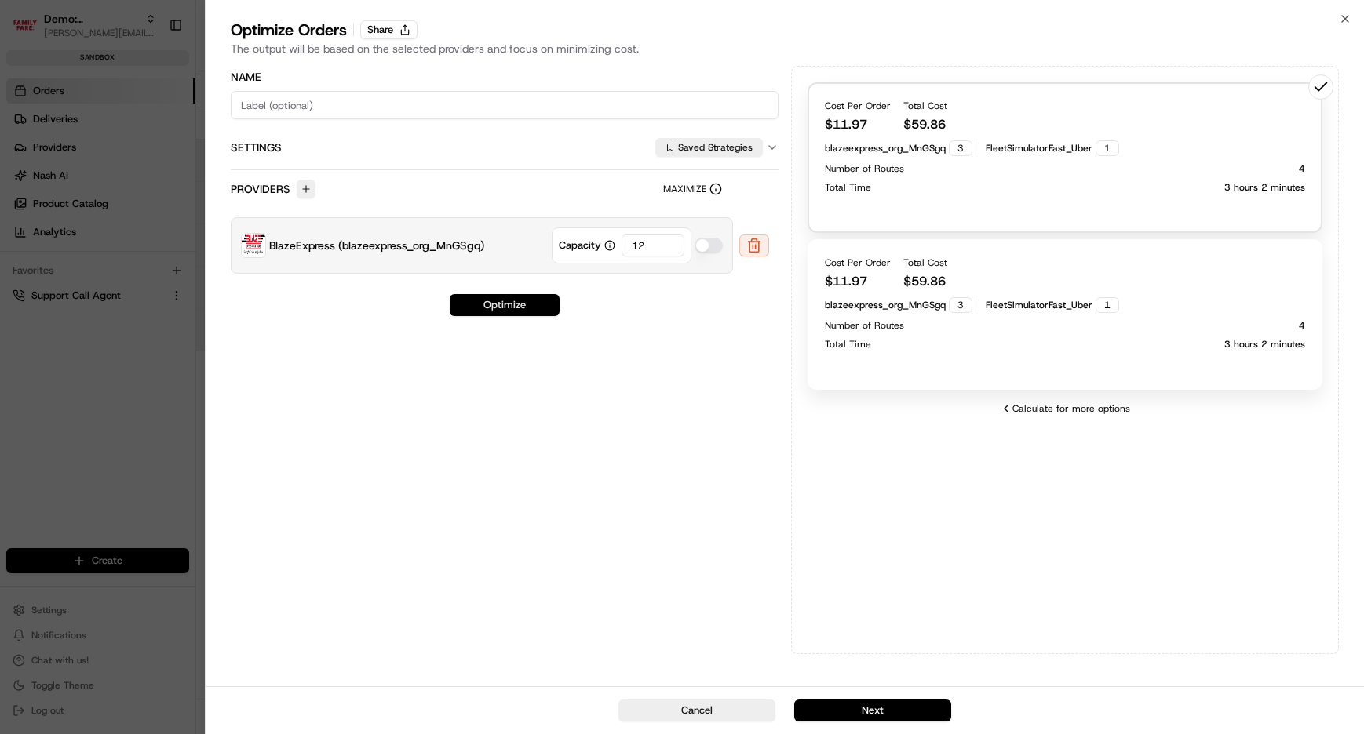
click at [516, 305] on button "Optimize" at bounding box center [505, 305] width 110 height 22
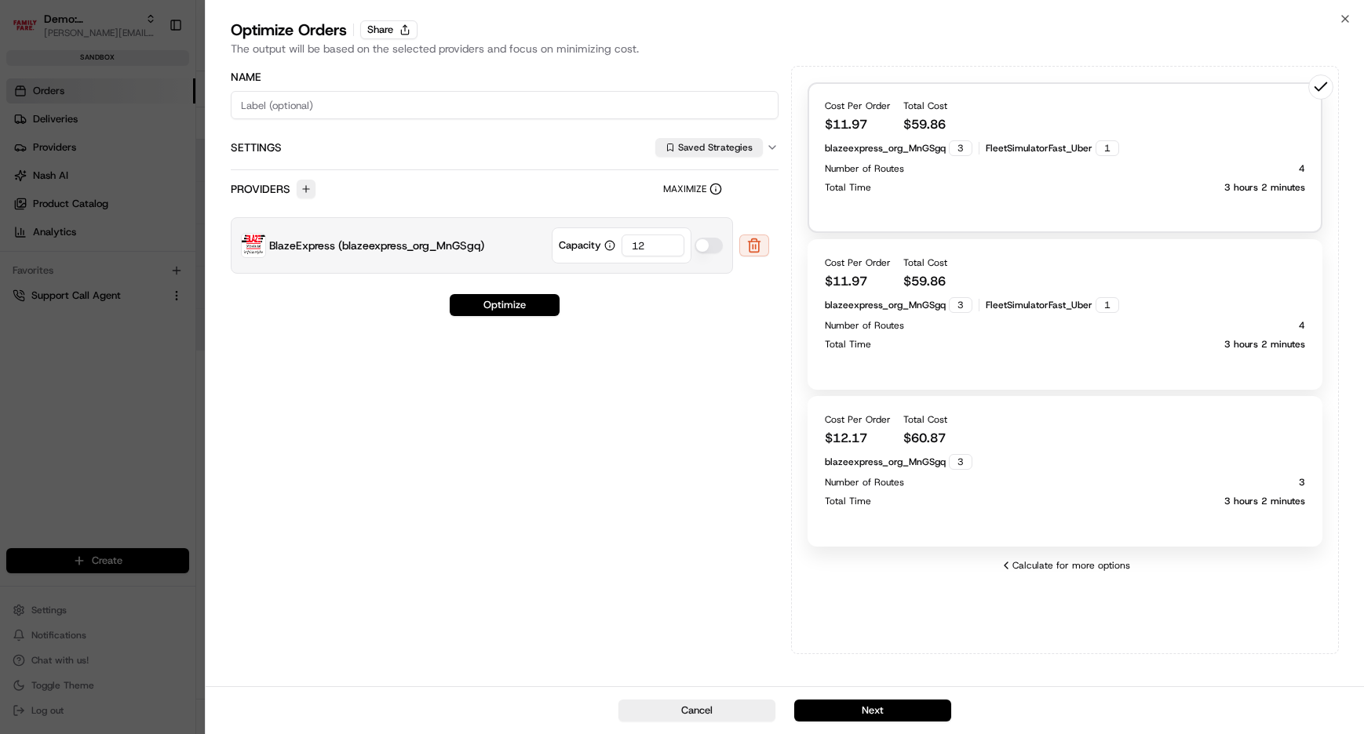
click at [930, 509] on div "Cost Per Order $ 12.17 Total Cost $ 60.87 blazeexpress_org_MnGSgq 3 Number of R…" at bounding box center [1064, 471] width 515 height 151
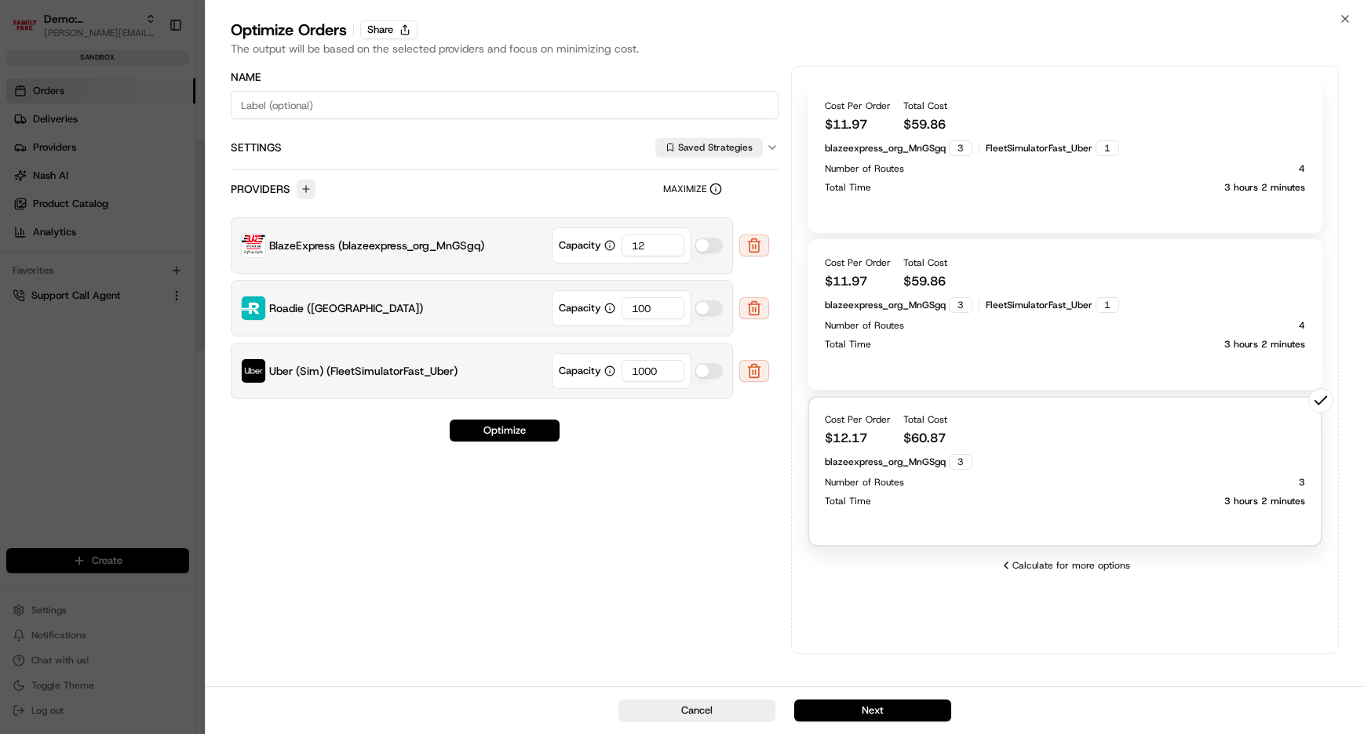
click at [875, 704] on button "Next" at bounding box center [872, 711] width 157 height 22
